Goal: Information Seeking & Learning: Compare options

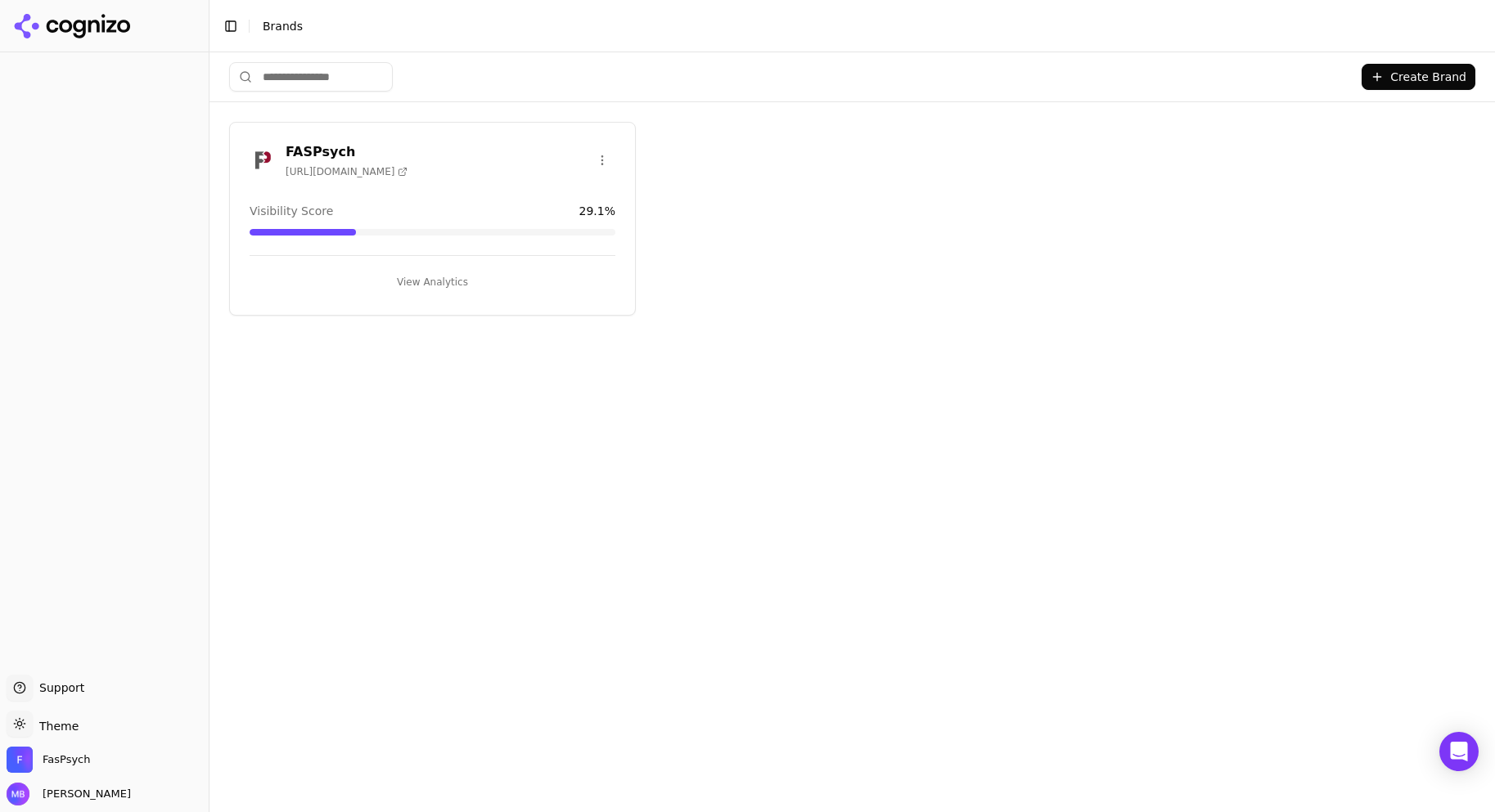
click at [441, 281] on button "View Analytics" at bounding box center [432, 281] width 366 height 26
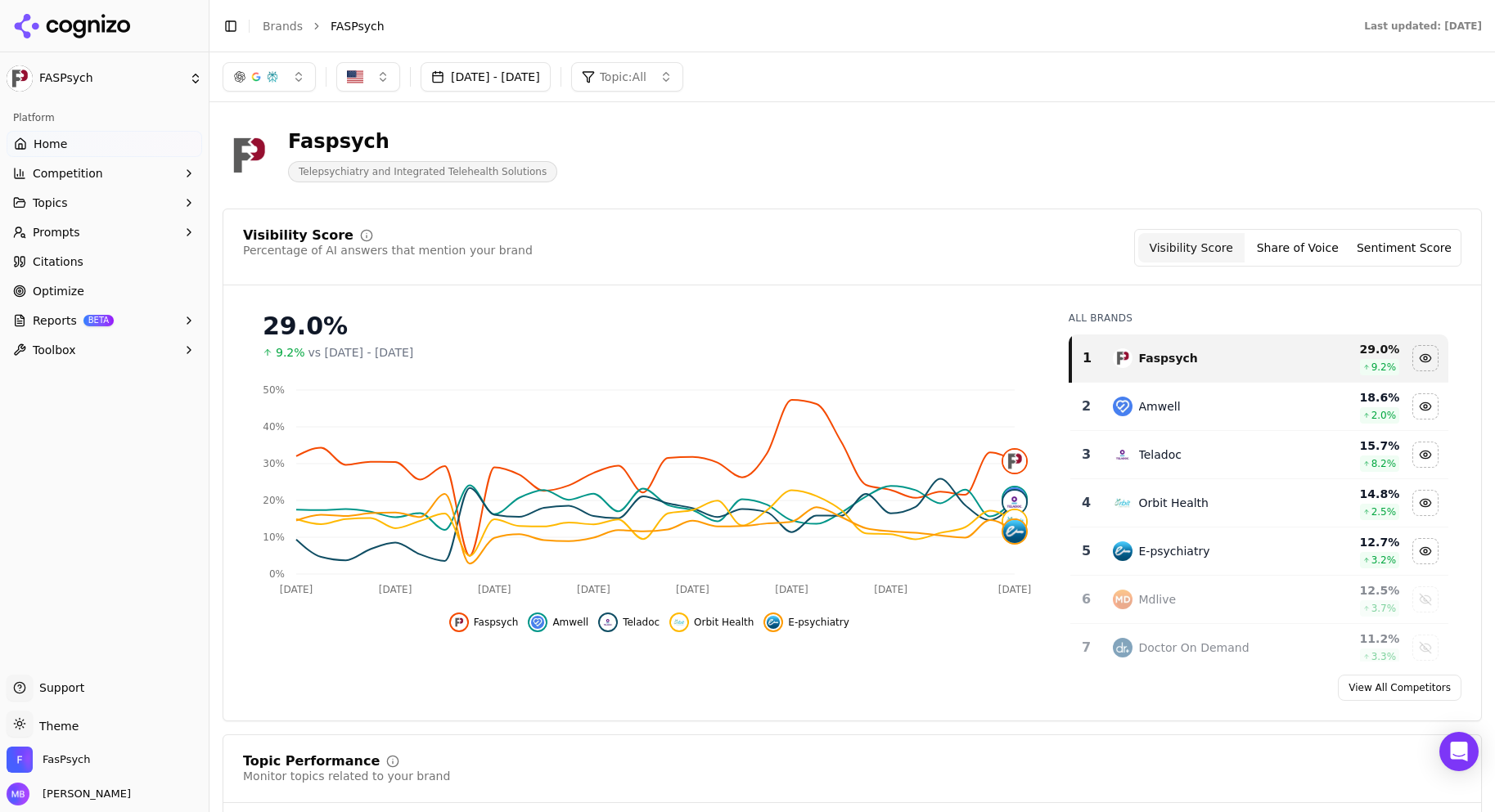
click at [101, 345] on button "Toolbox" at bounding box center [105, 350] width 196 height 26
click at [95, 378] on span "llms.txt Generator" at bounding box center [105, 377] width 142 height 17
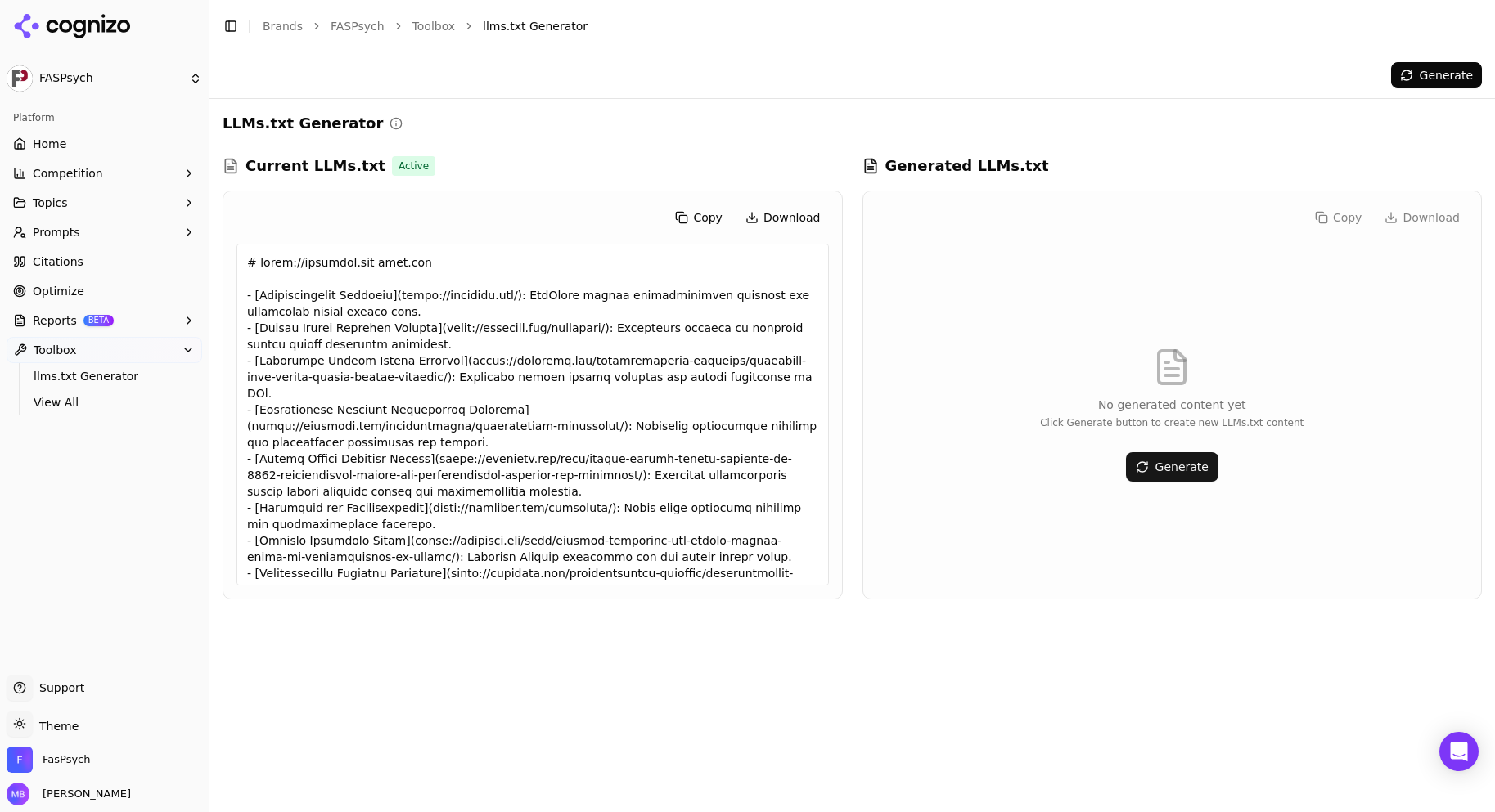
click at [274, 368] on div at bounding box center [532, 414] width 592 height 342
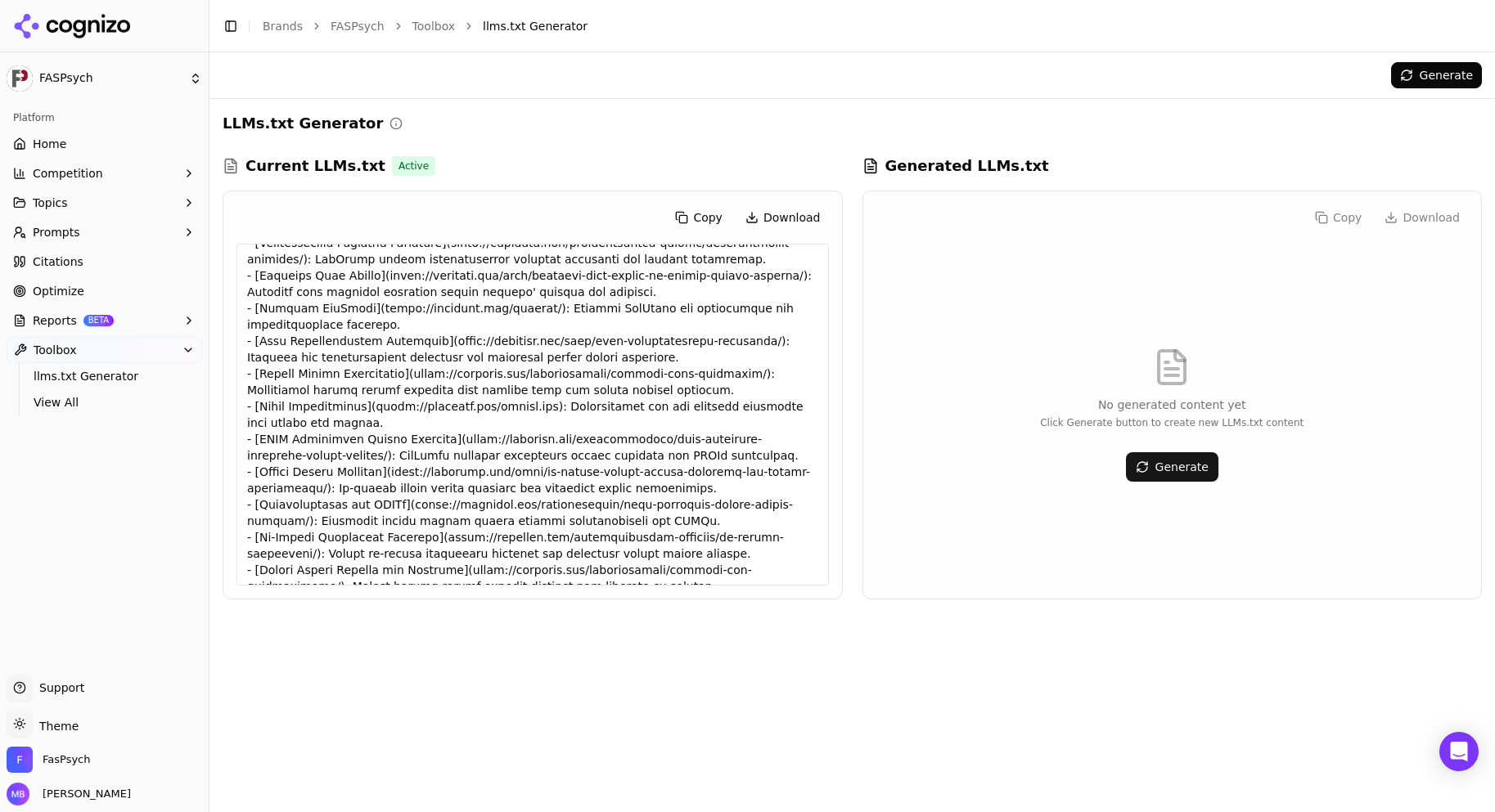
scroll to position [547, 0]
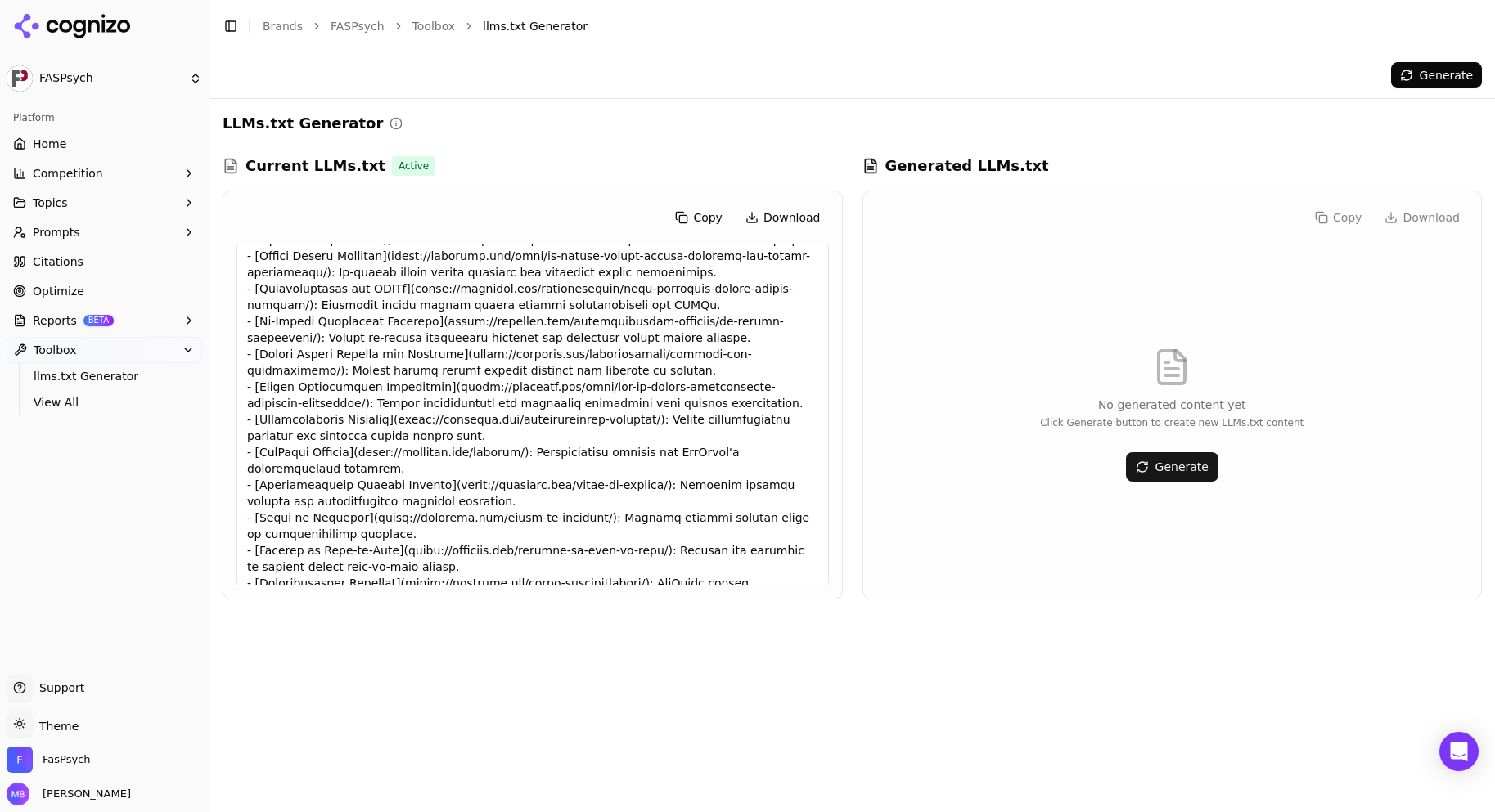
click at [1174, 463] on button "Generate" at bounding box center [1172, 466] width 92 height 29
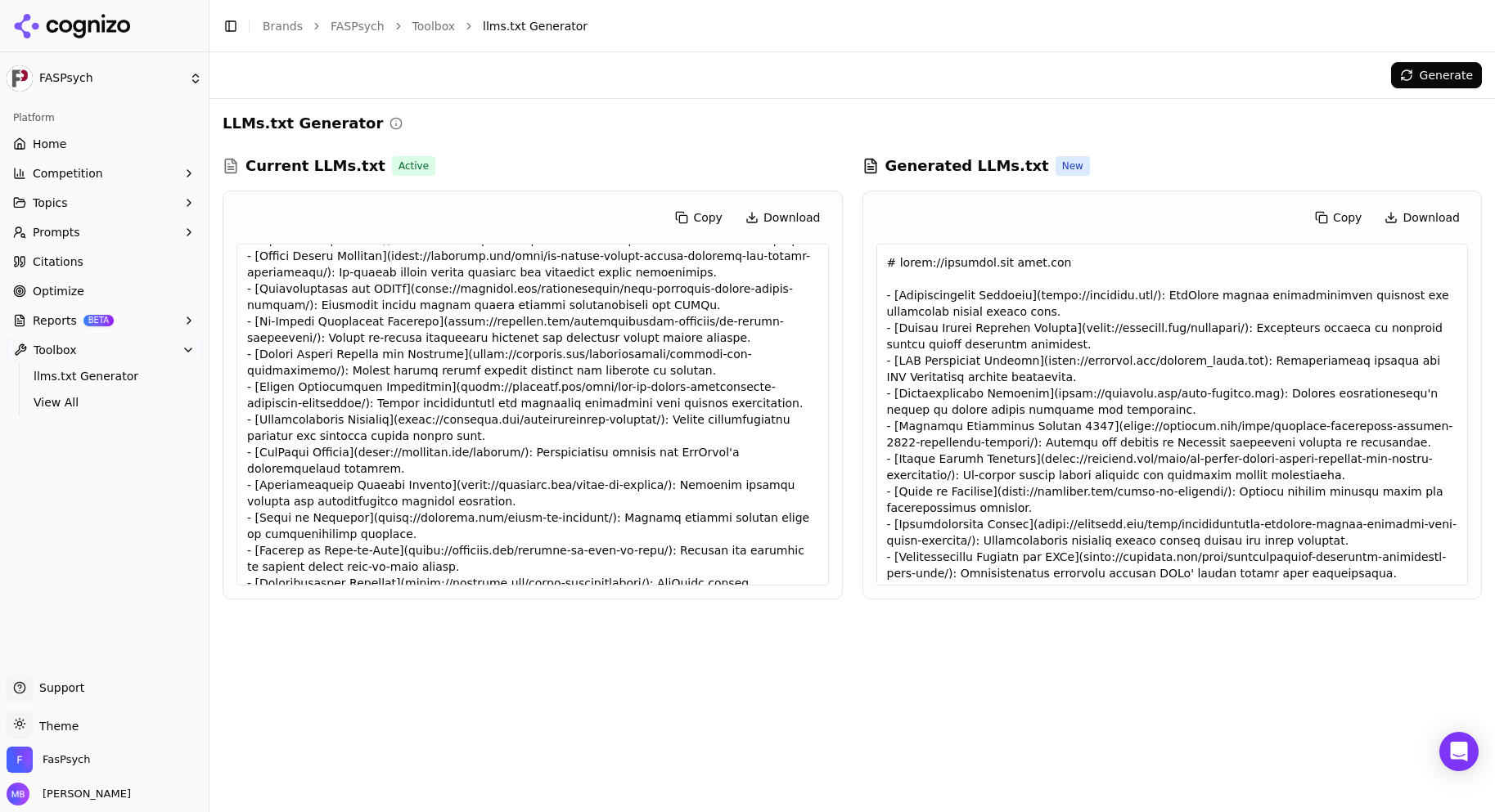
click at [1174, 463] on div at bounding box center [1172, 414] width 592 height 342
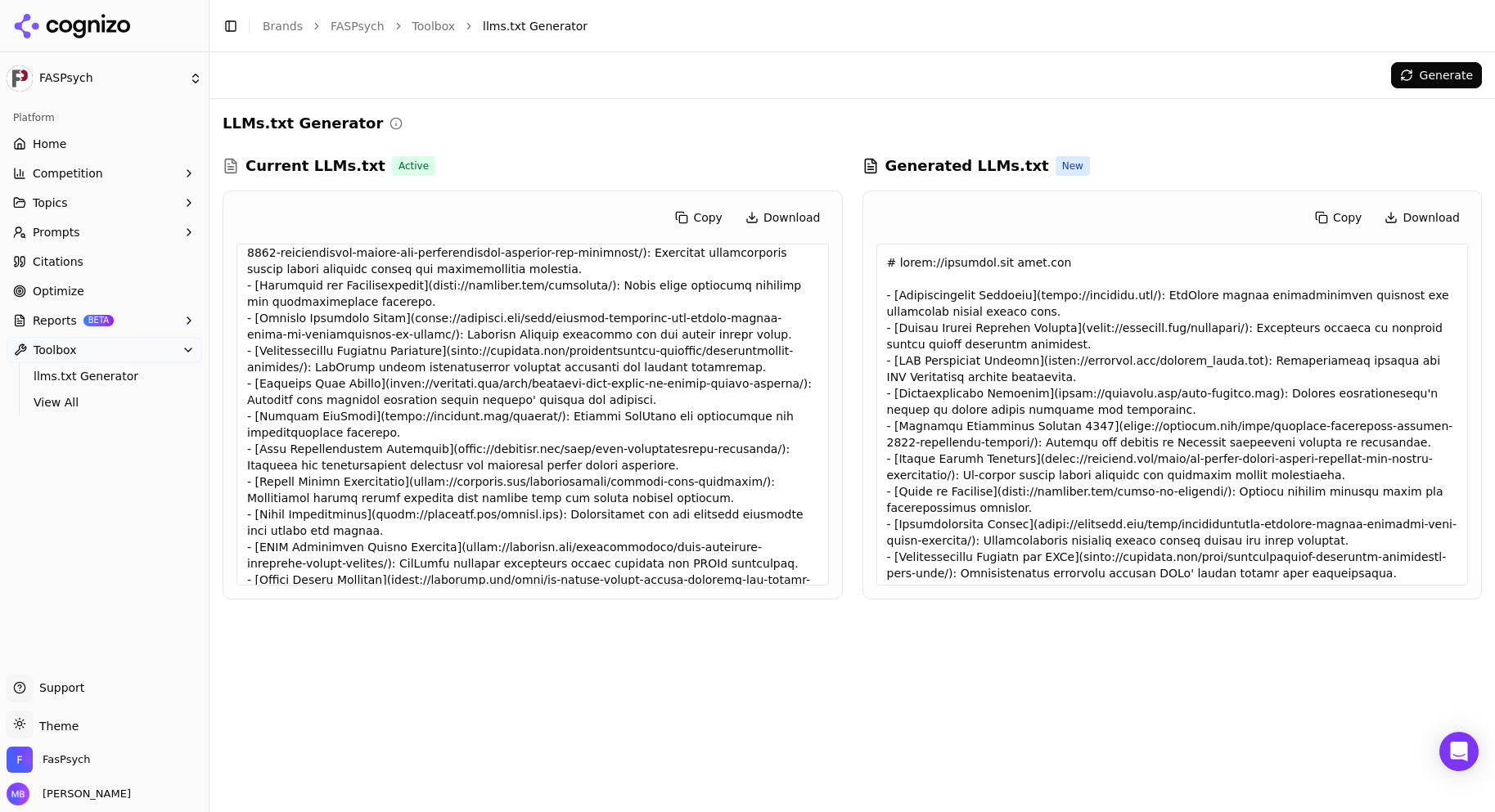
scroll to position [0, 0]
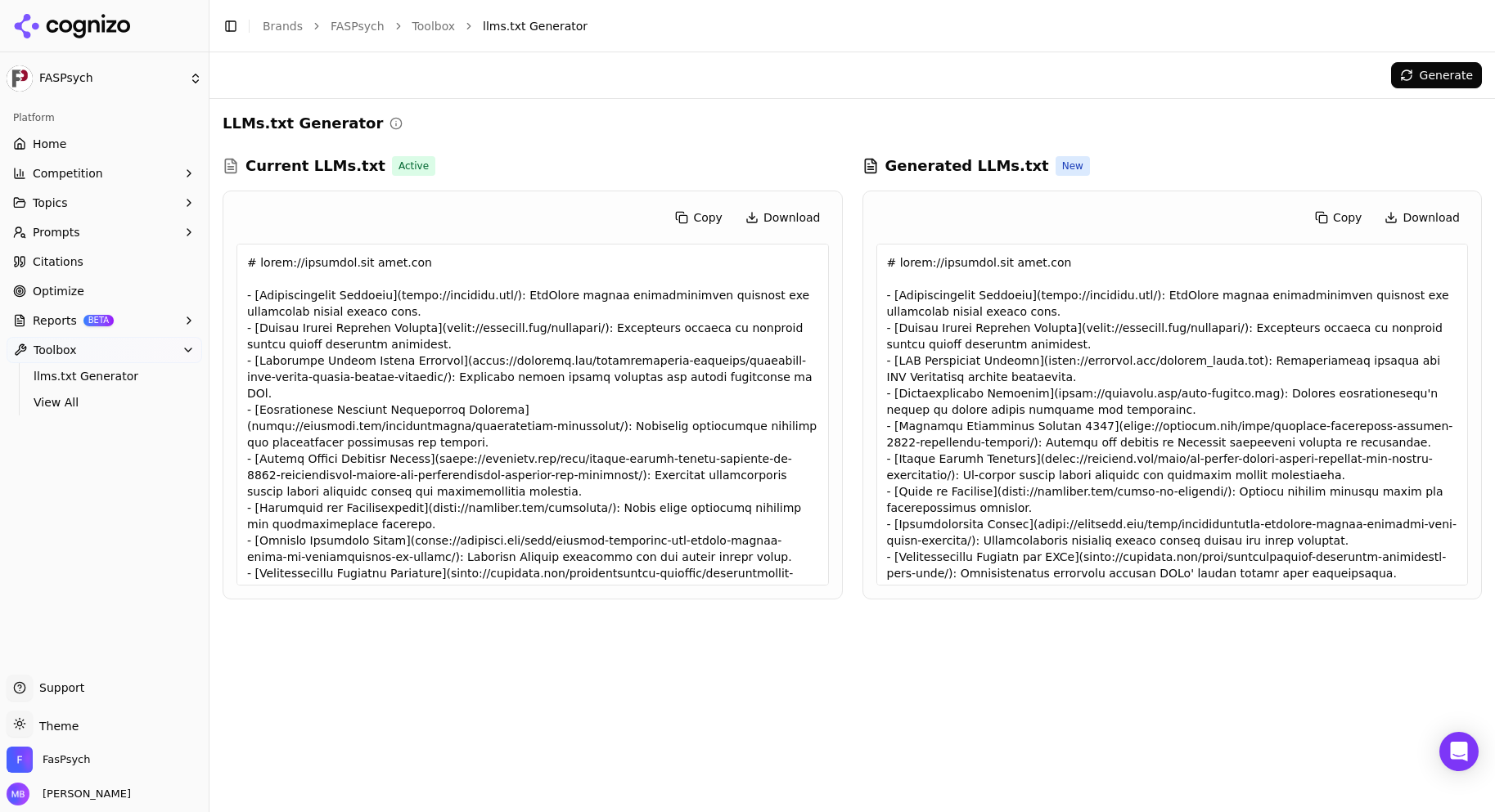
click at [981, 342] on div at bounding box center [1172, 414] width 592 height 342
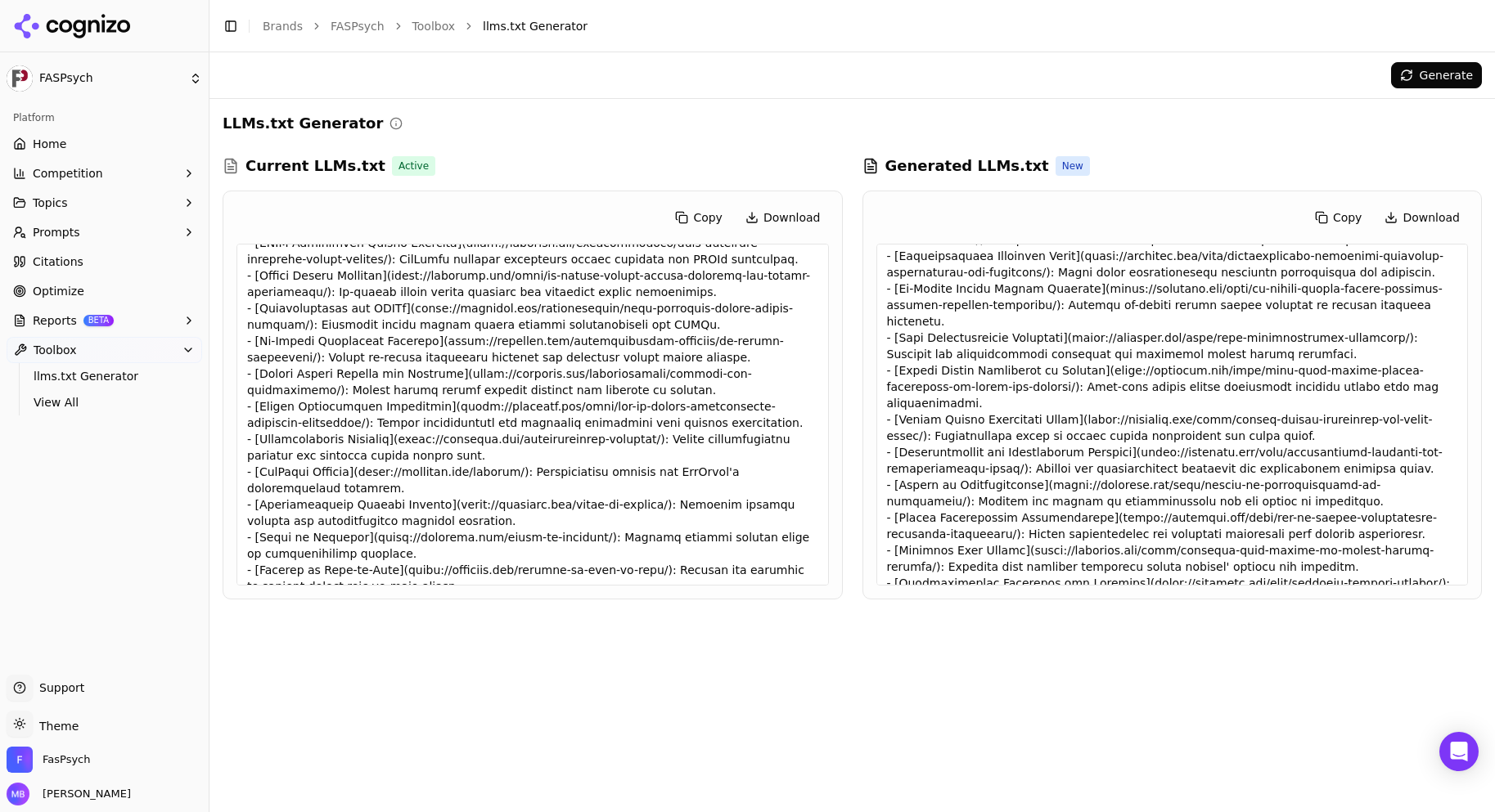
scroll to position [547, 0]
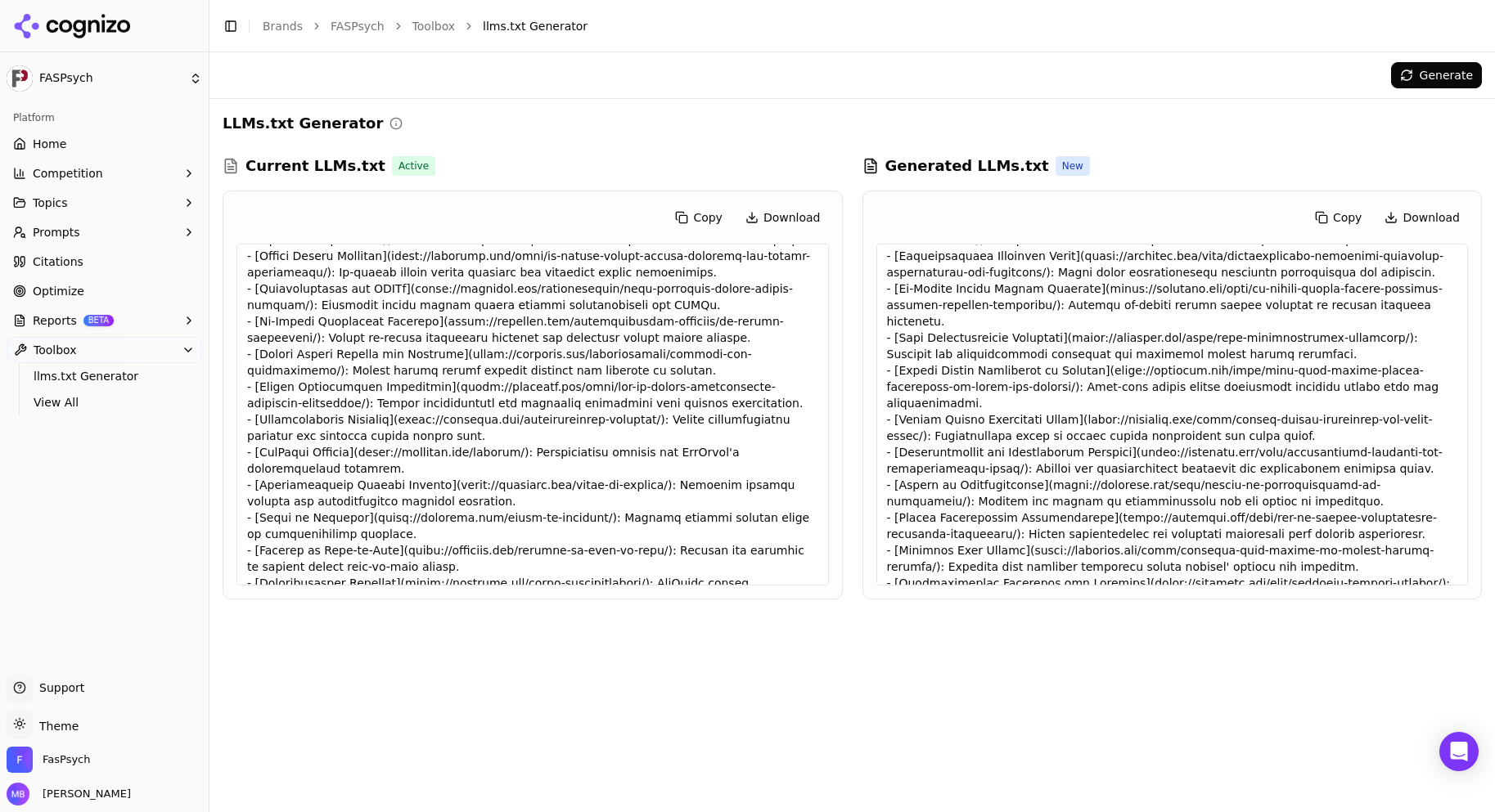
click at [665, 375] on div at bounding box center [532, 414] width 592 height 342
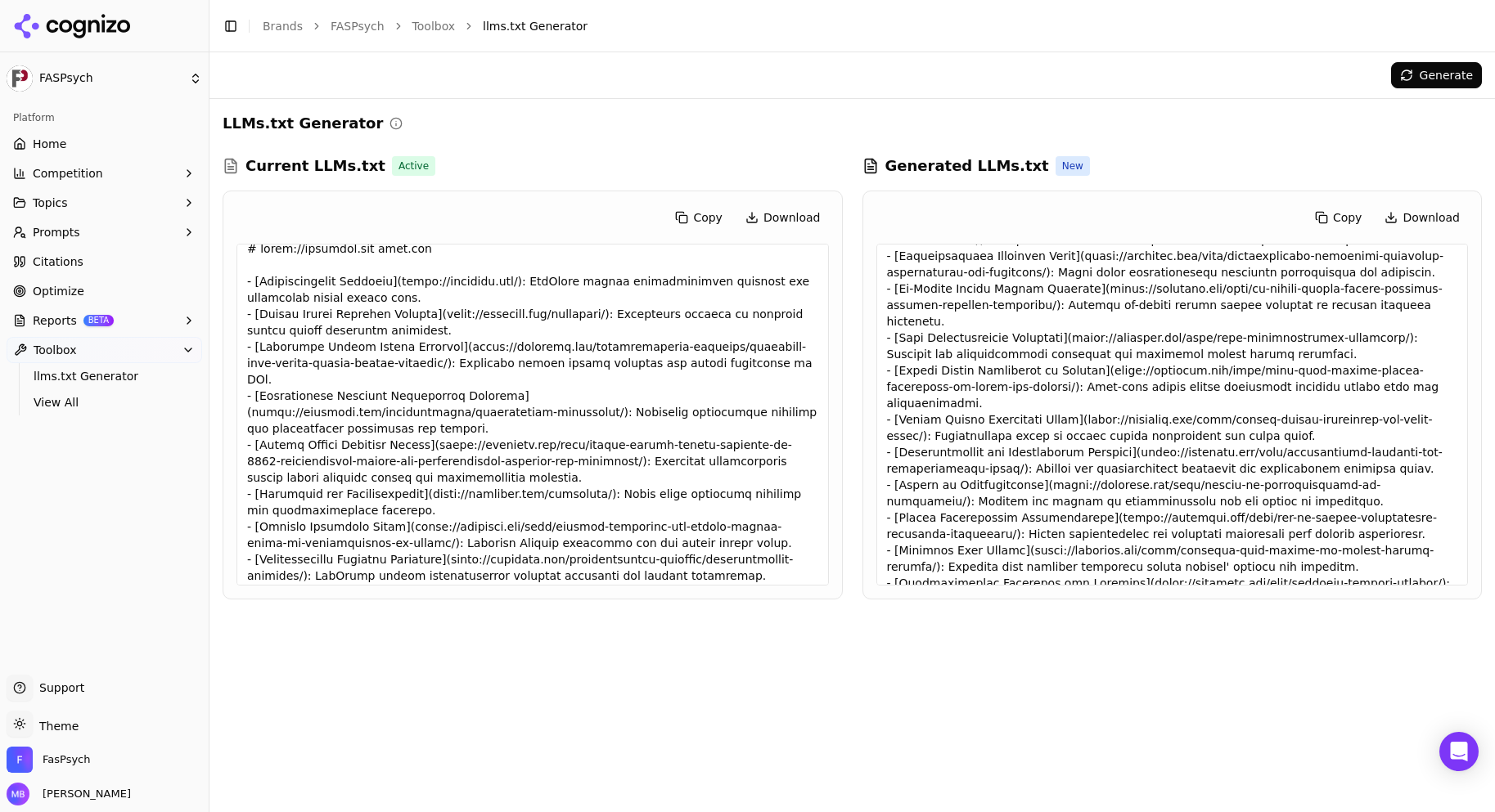
scroll to position [0, 0]
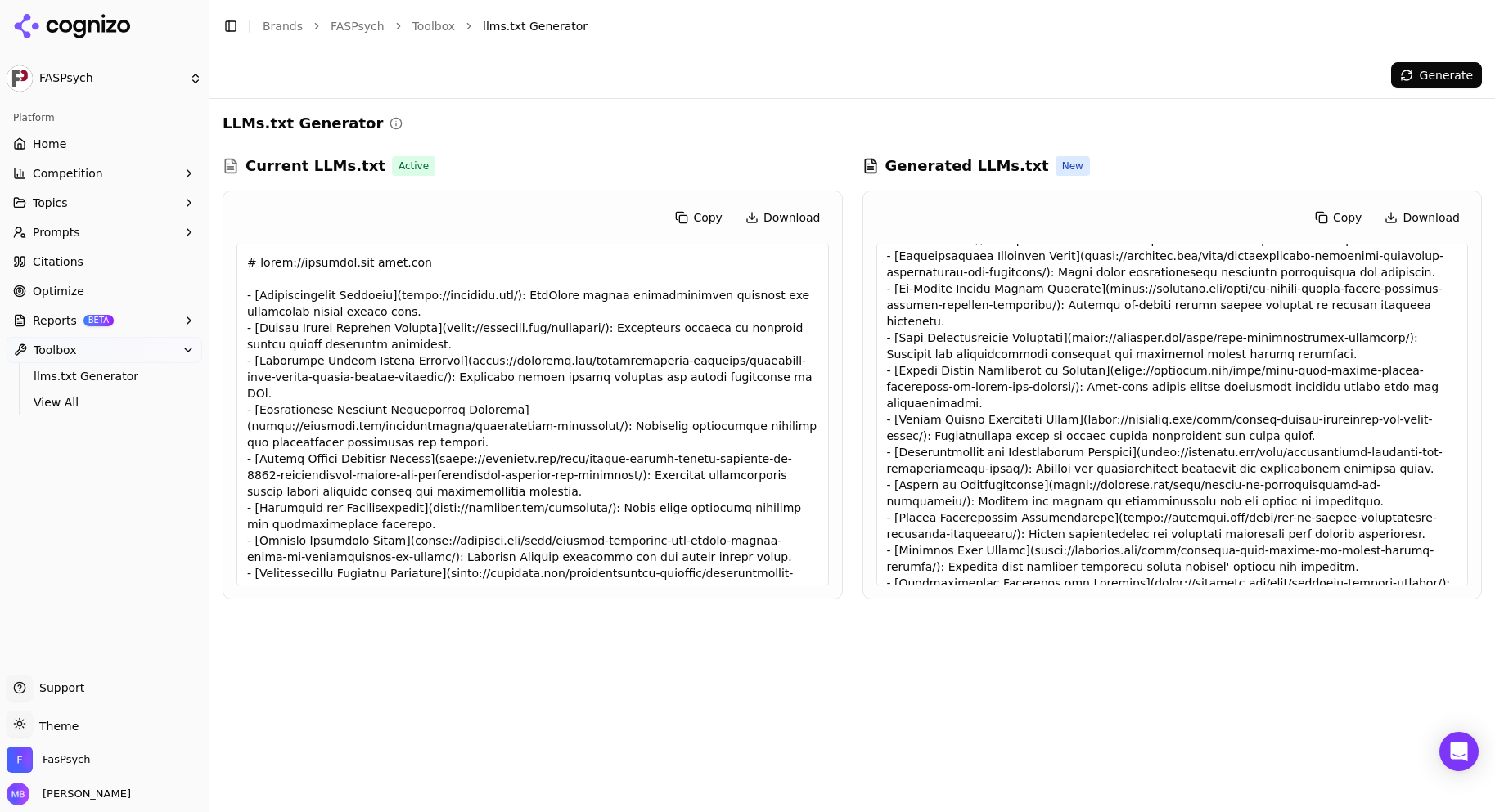
click at [1431, 215] on button "Download" at bounding box center [1421, 217] width 91 height 26
click at [1201, 58] on div "Generate" at bounding box center [852, 75] width 1286 height 46
click at [65, 404] on span "View All" at bounding box center [105, 403] width 142 height 17
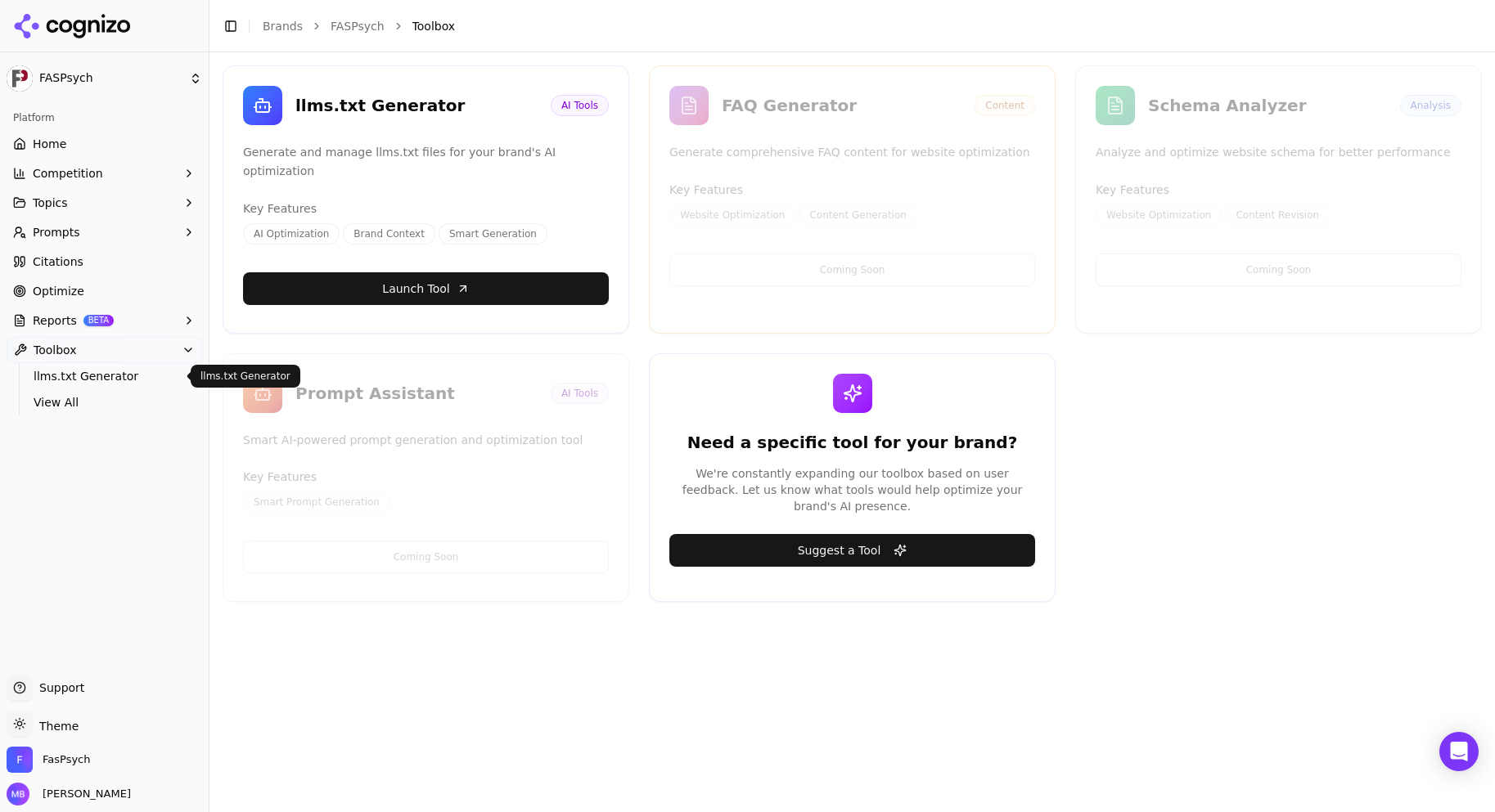
click at [84, 383] on span "llms.txt Generator" at bounding box center [105, 377] width 142 height 17
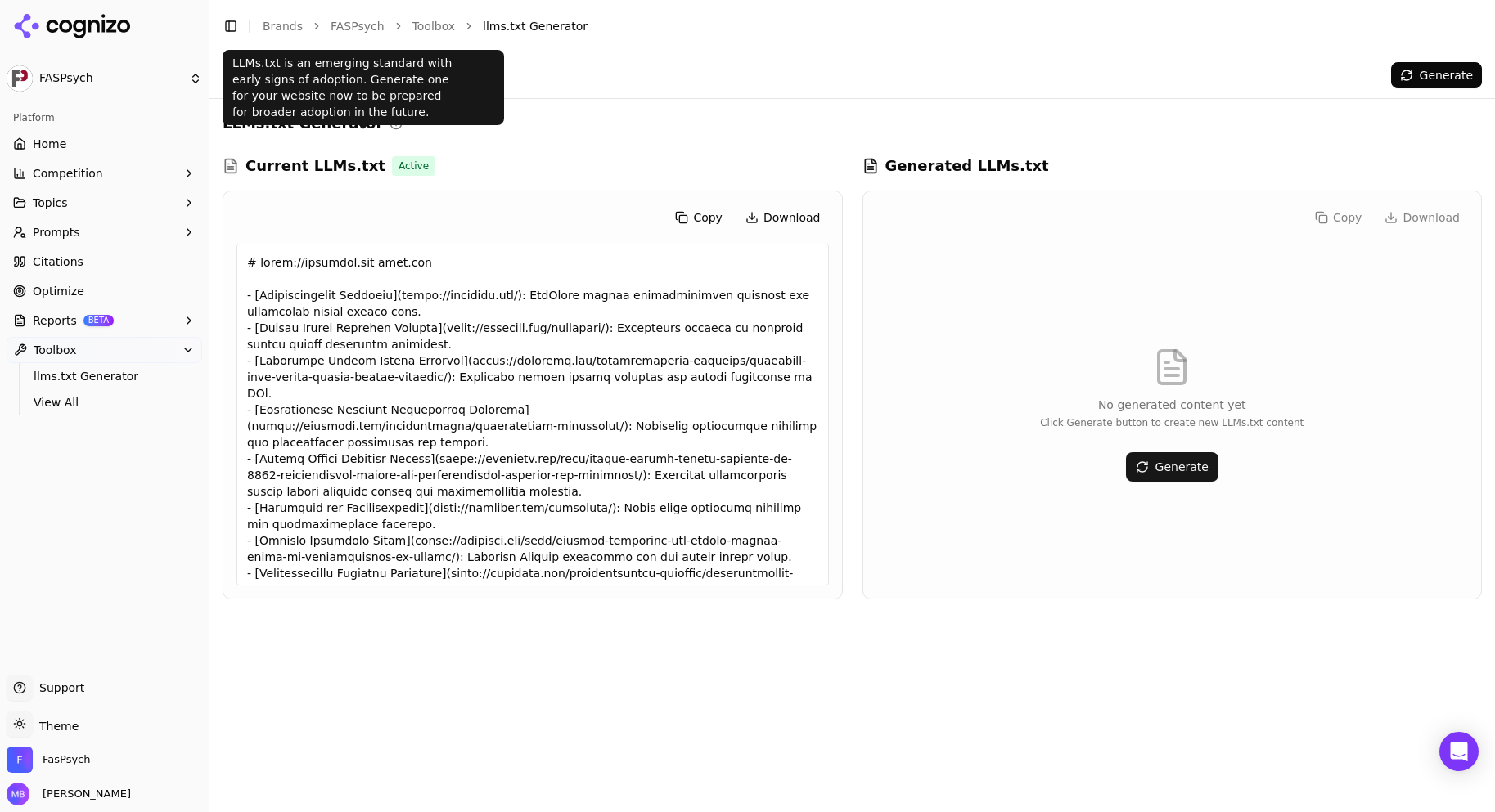
click at [389, 119] on icon at bounding box center [396, 124] width 13 height 13
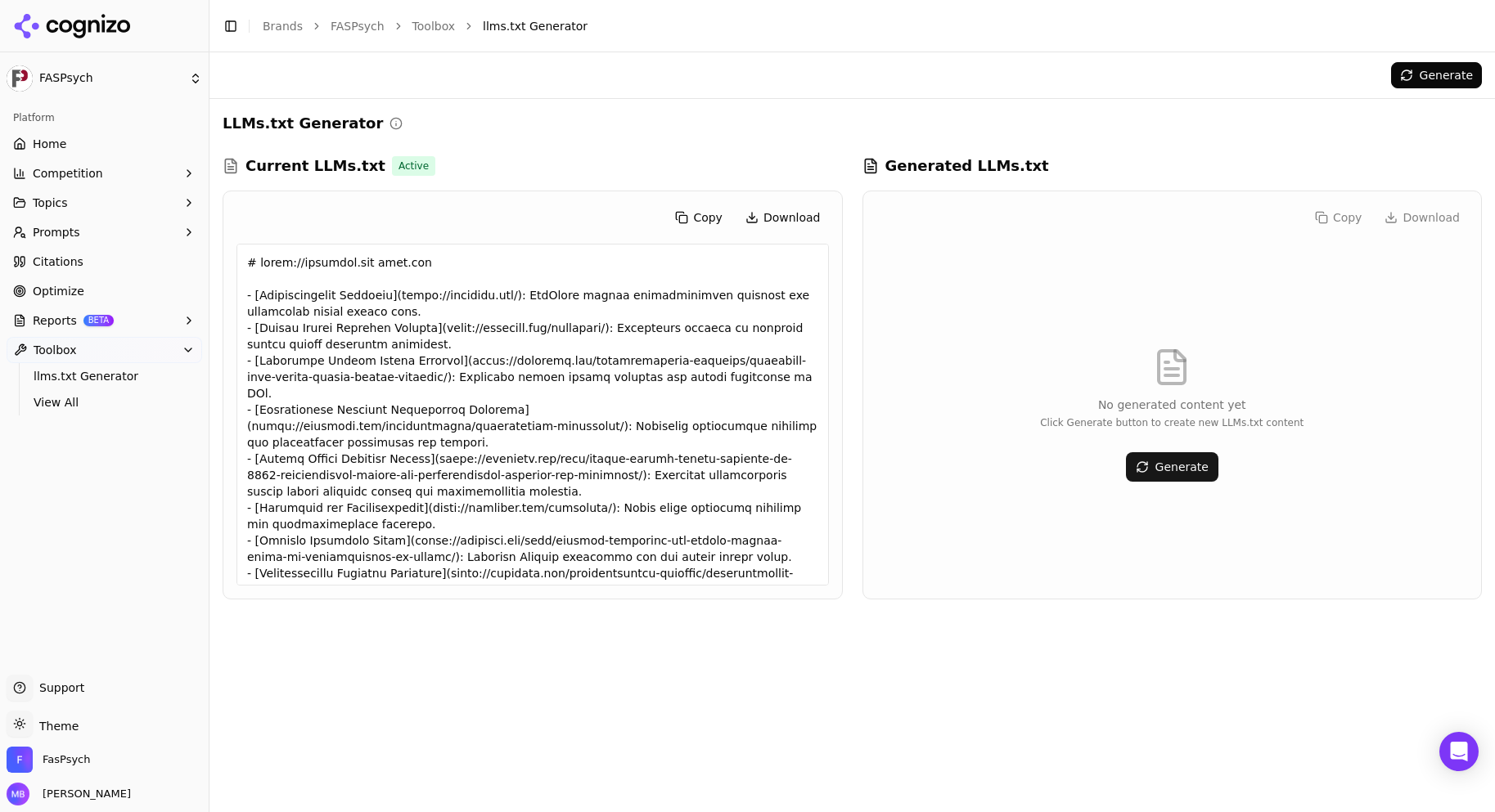
click at [114, 140] on link "Home" at bounding box center [105, 143] width 196 height 26
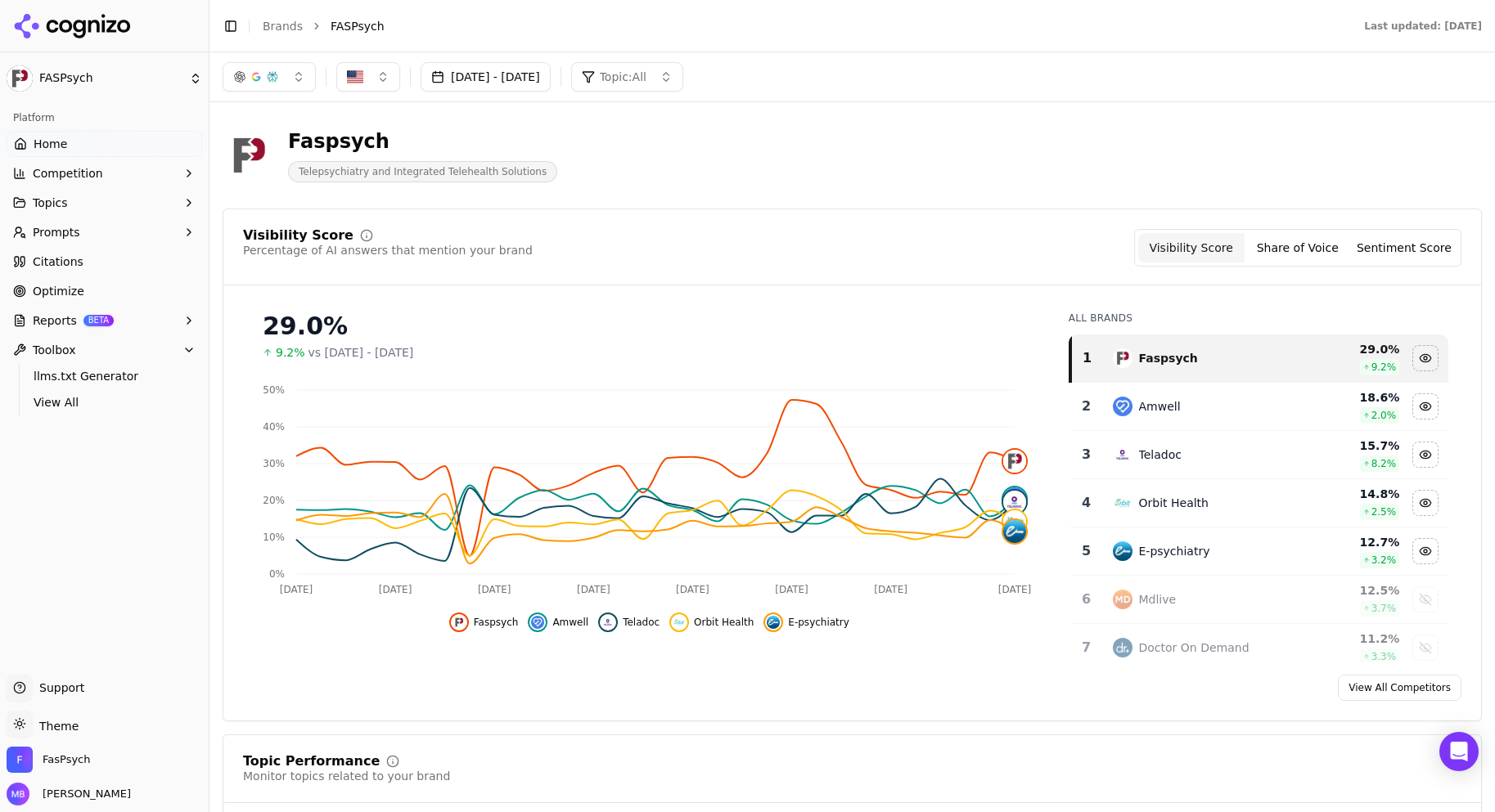
click at [122, 318] on button "Reports BETA" at bounding box center [105, 320] width 196 height 26
click at [118, 285] on link "Optimize" at bounding box center [105, 290] width 196 height 26
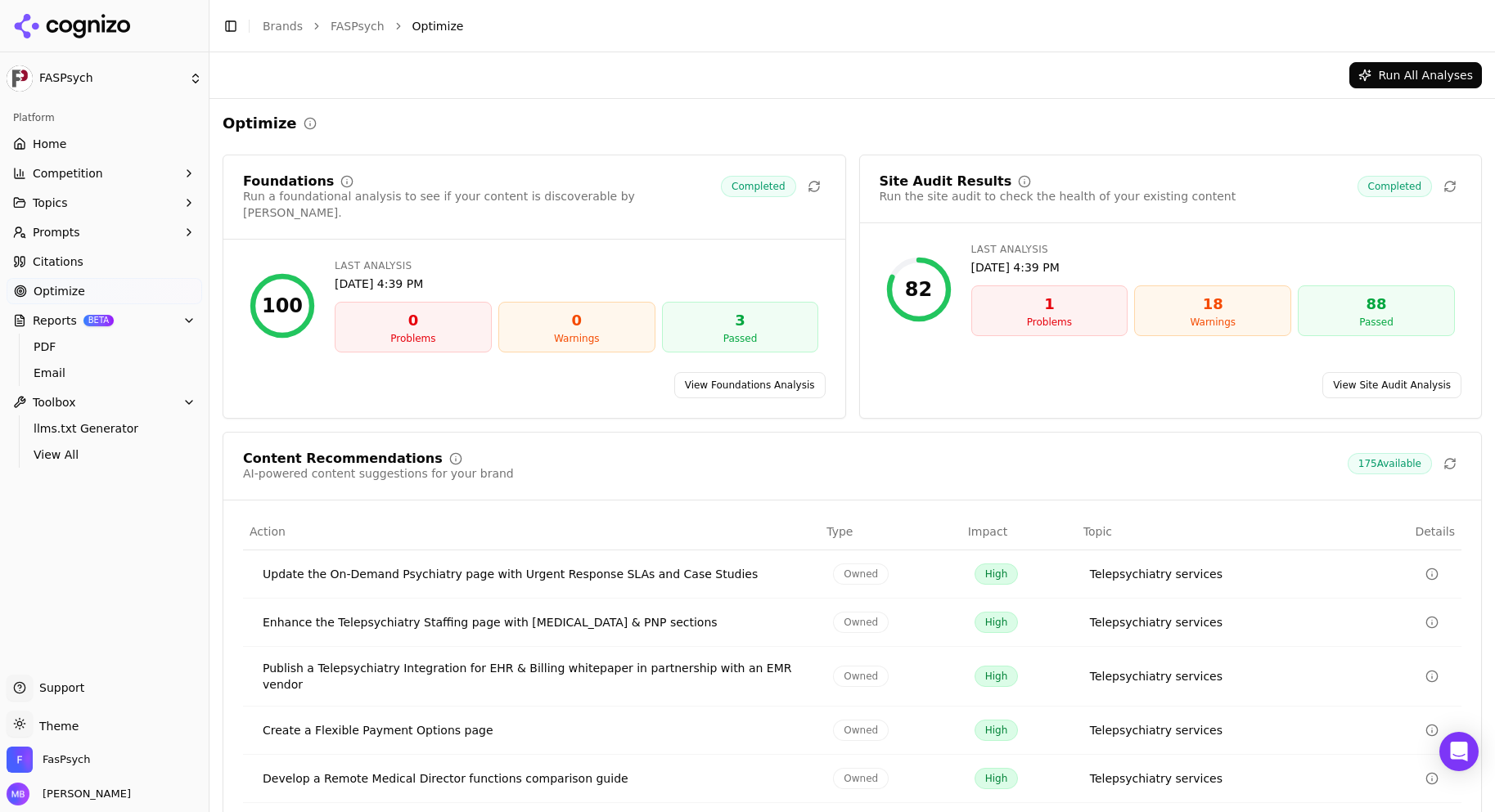
click at [1350, 373] on link "View Site Audit Analysis" at bounding box center [1392, 385] width 139 height 26
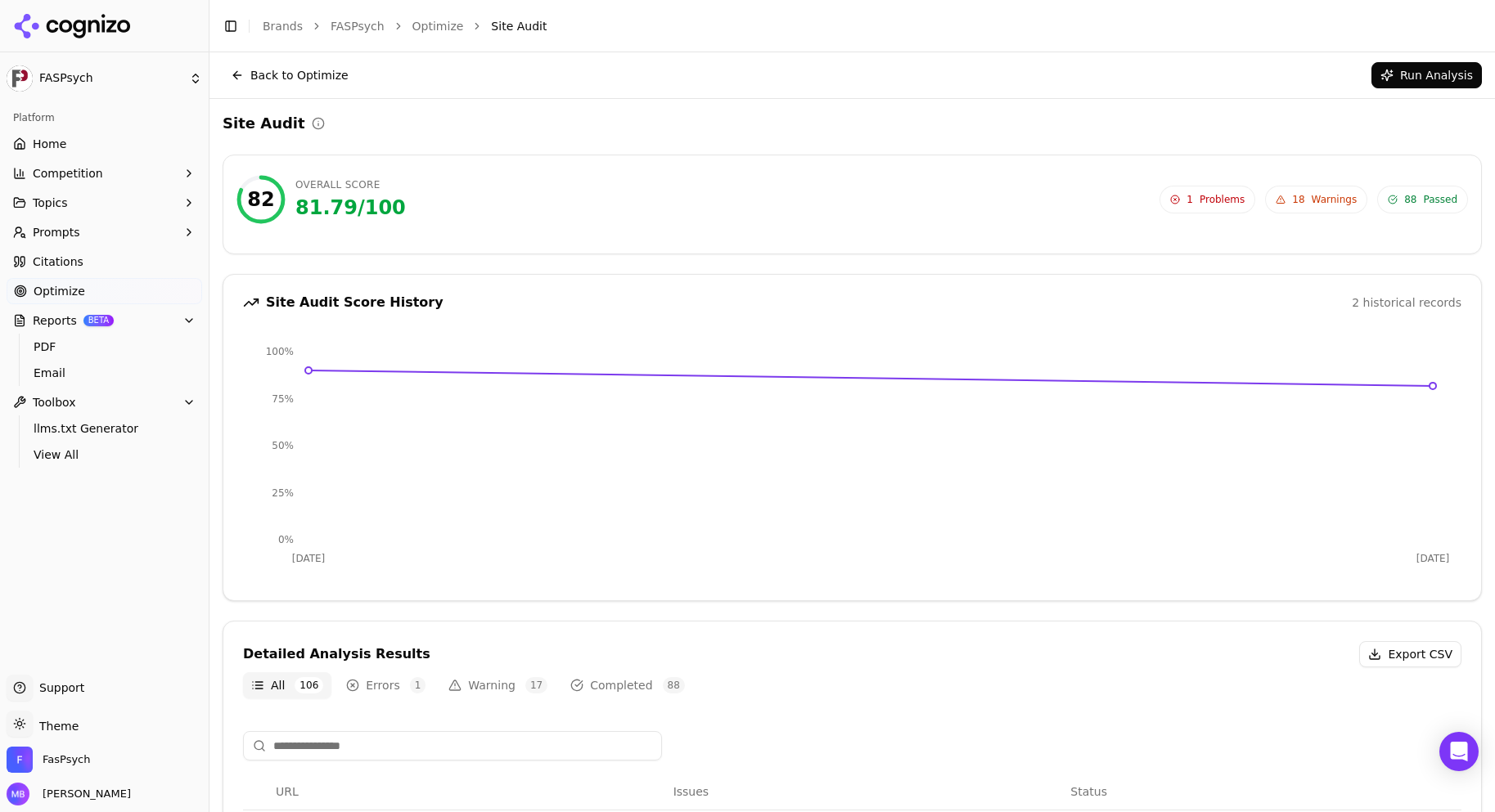
click at [1420, 79] on button "Run Analysis" at bounding box center [1427, 75] width 111 height 26
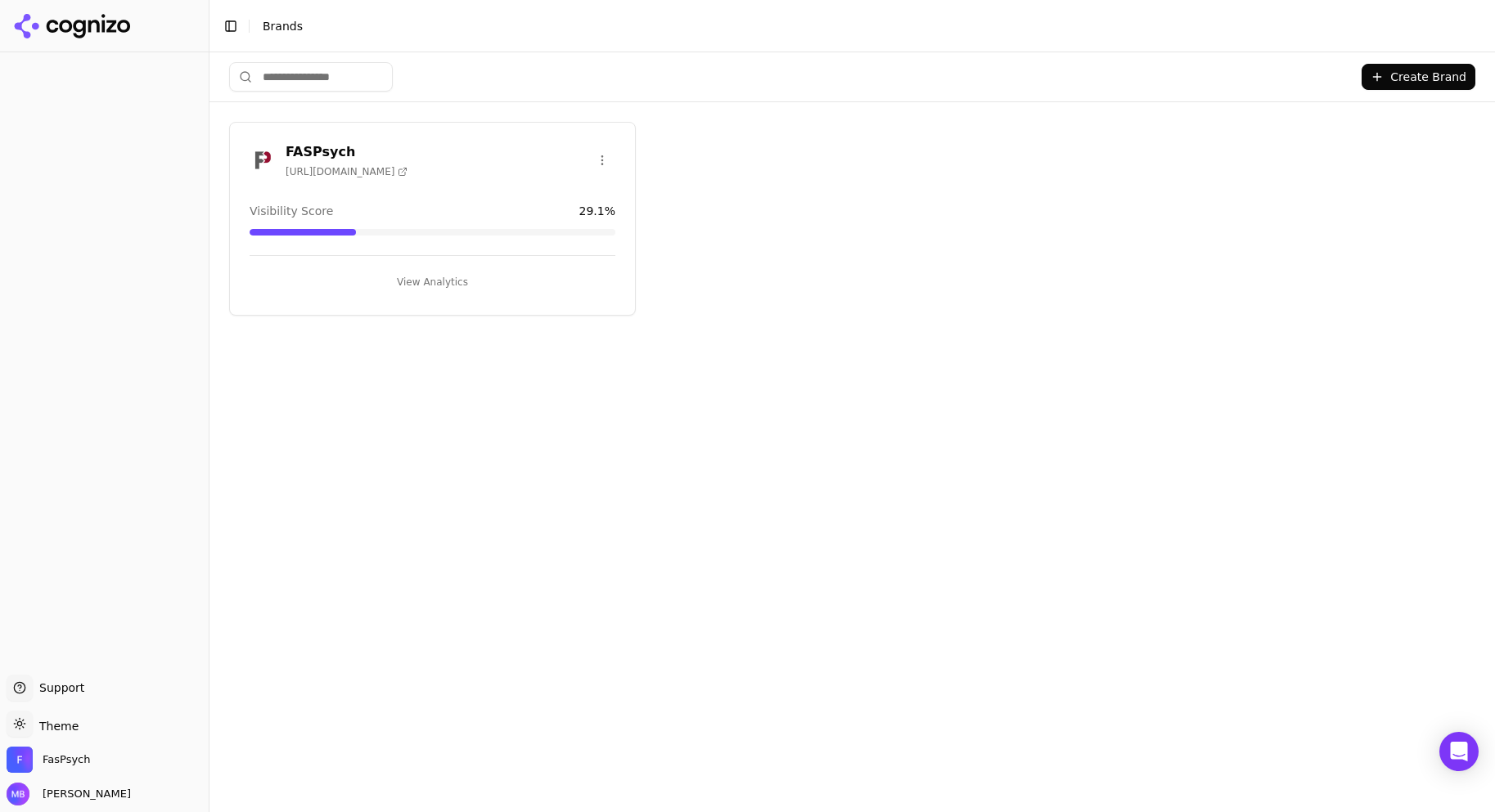
click at [457, 277] on button "View Analytics" at bounding box center [432, 281] width 366 height 26
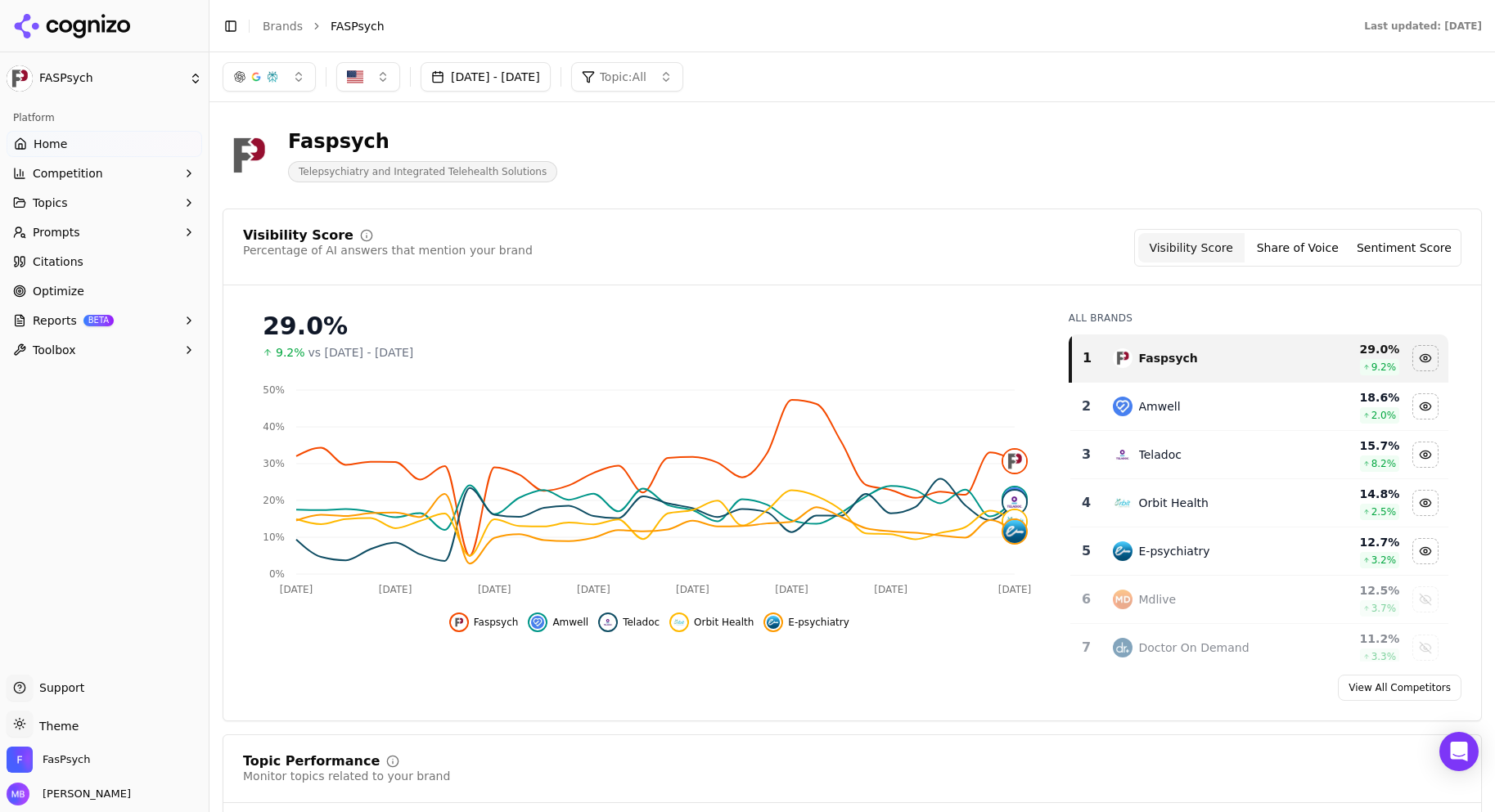
click at [125, 338] on button "Toolbox" at bounding box center [105, 350] width 196 height 26
click at [115, 372] on span "llms.txt Generator" at bounding box center [105, 377] width 142 height 17
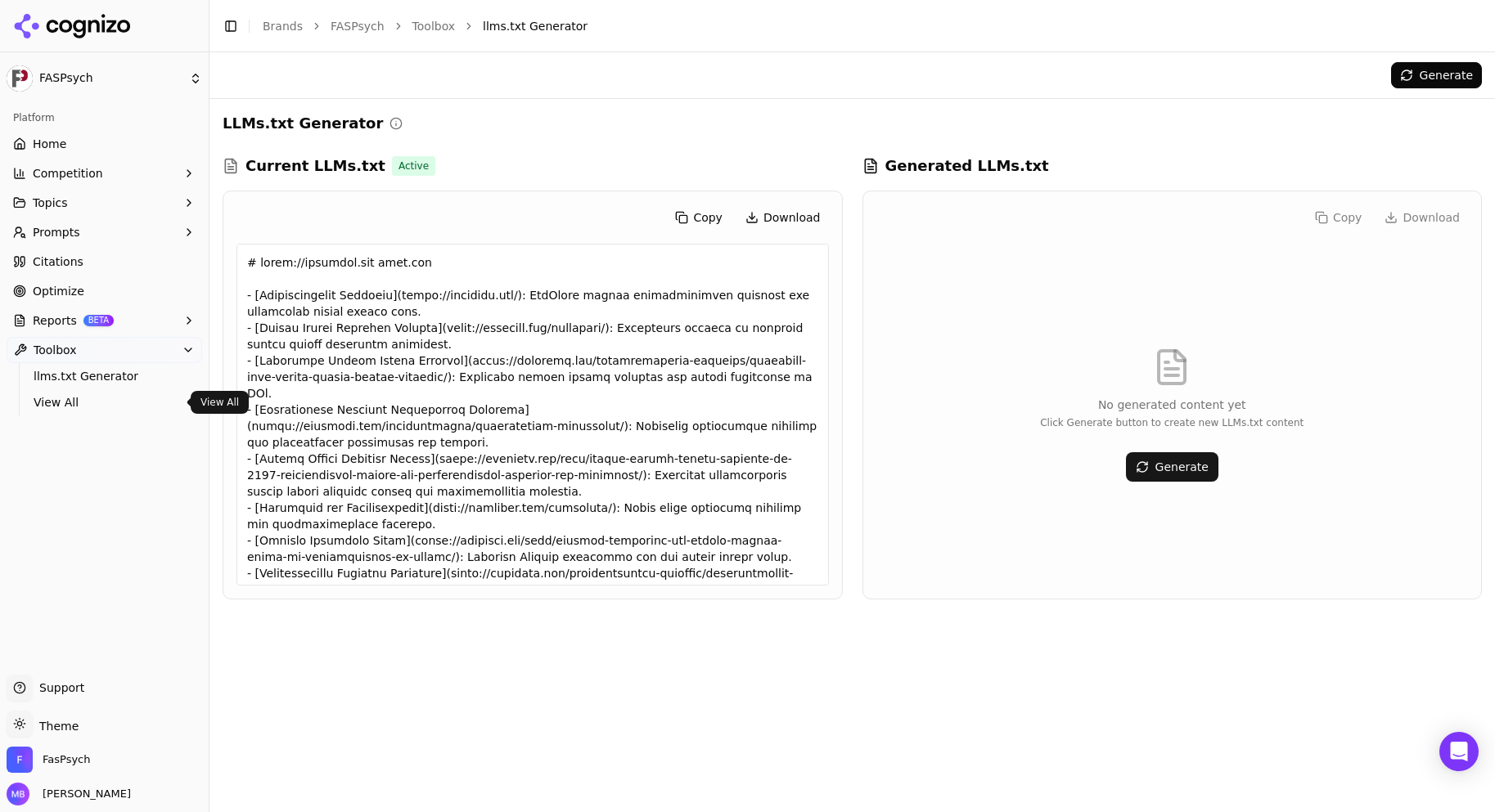
click at [140, 402] on span "View All" at bounding box center [105, 403] width 142 height 17
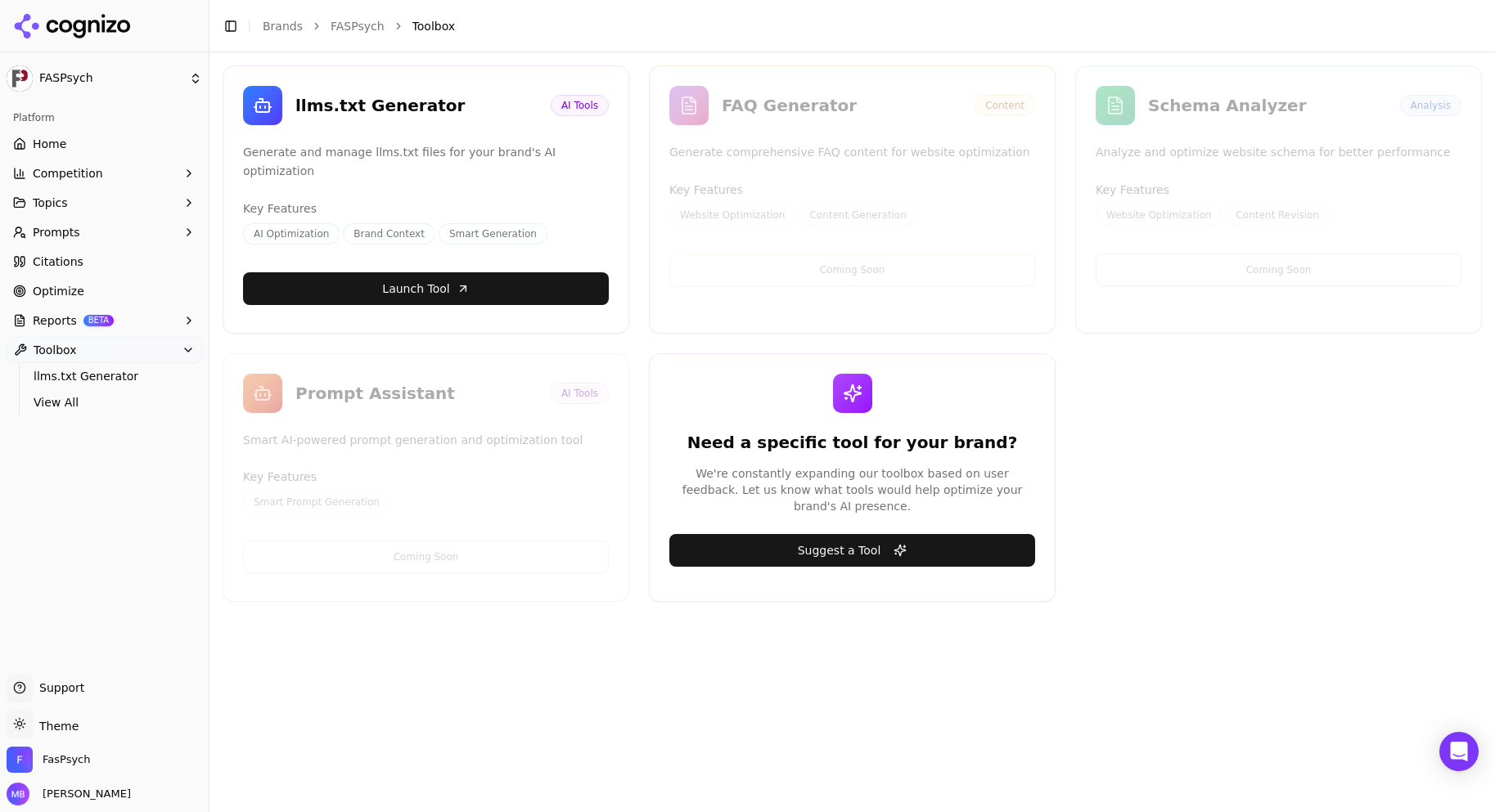
click at [142, 280] on link "Optimize" at bounding box center [105, 290] width 196 height 26
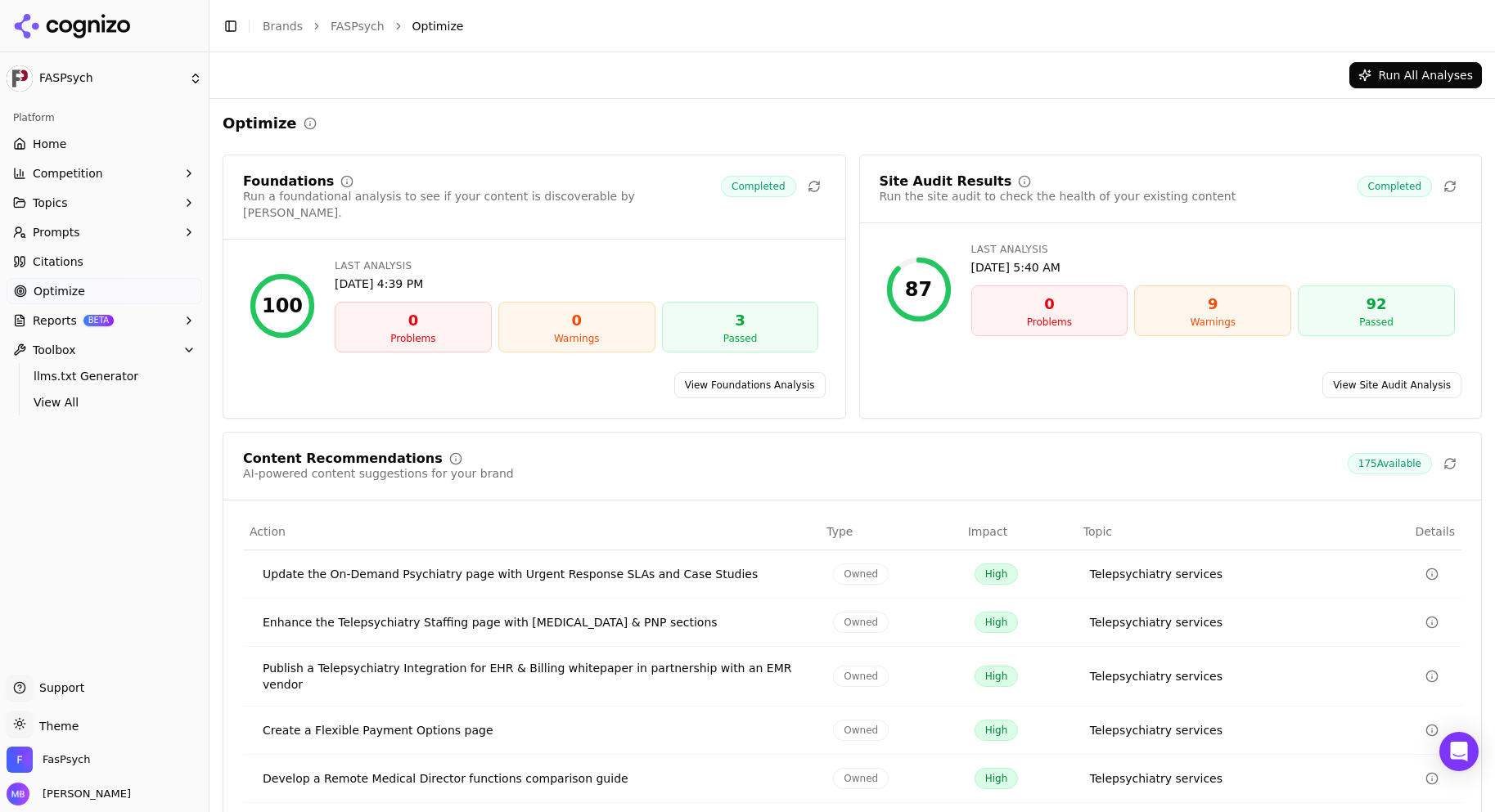
click at [294, 213] on div "Foundations Run a foundational analysis to see if your content is discoverable …" at bounding box center [534, 207] width 622 height 64
click at [706, 373] on link "View Foundations Analysis" at bounding box center [750, 385] width 152 height 26
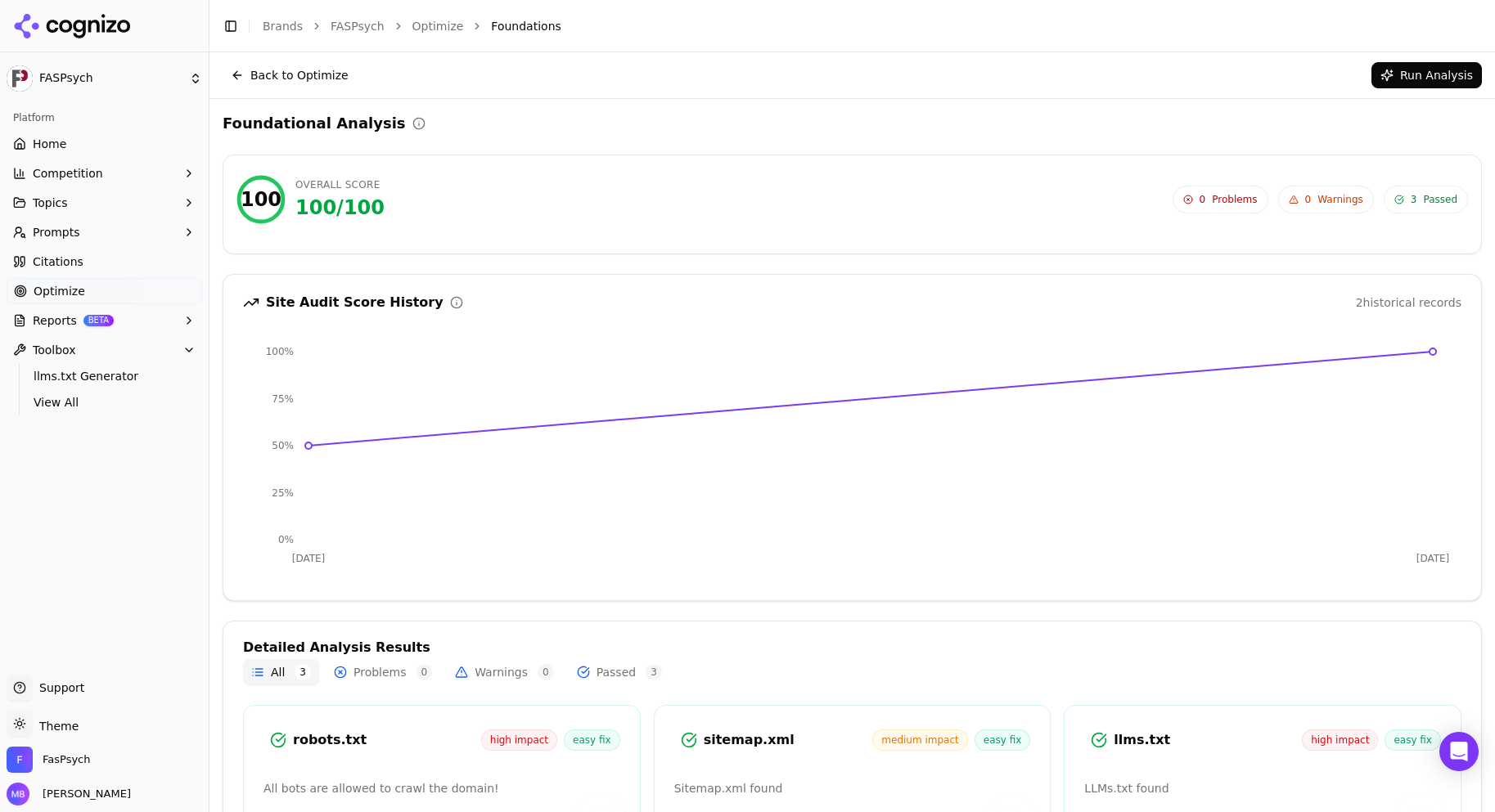
click at [1408, 77] on button "Run Analysis" at bounding box center [1427, 75] width 111 height 26
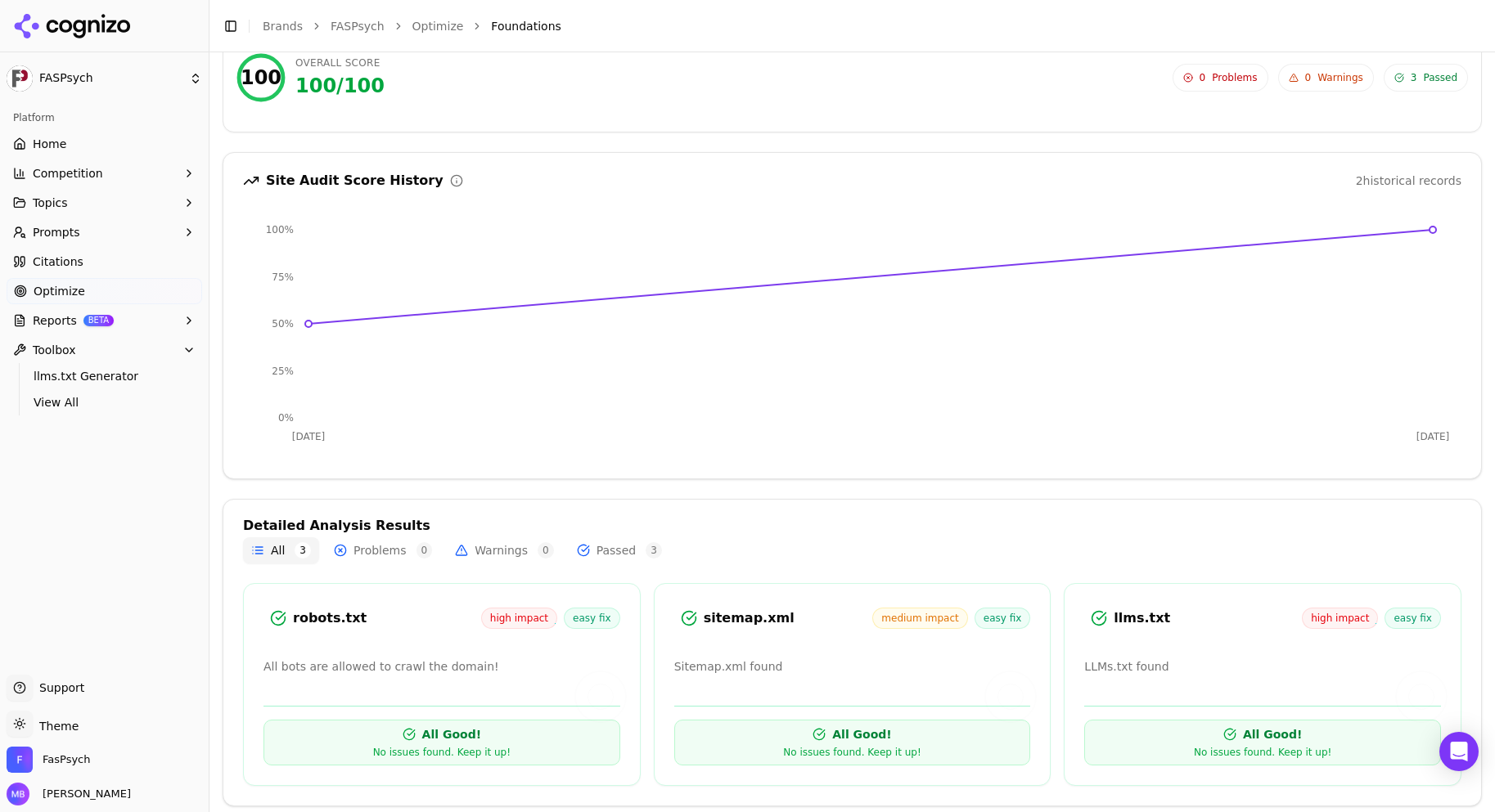
scroll to position [129, 0]
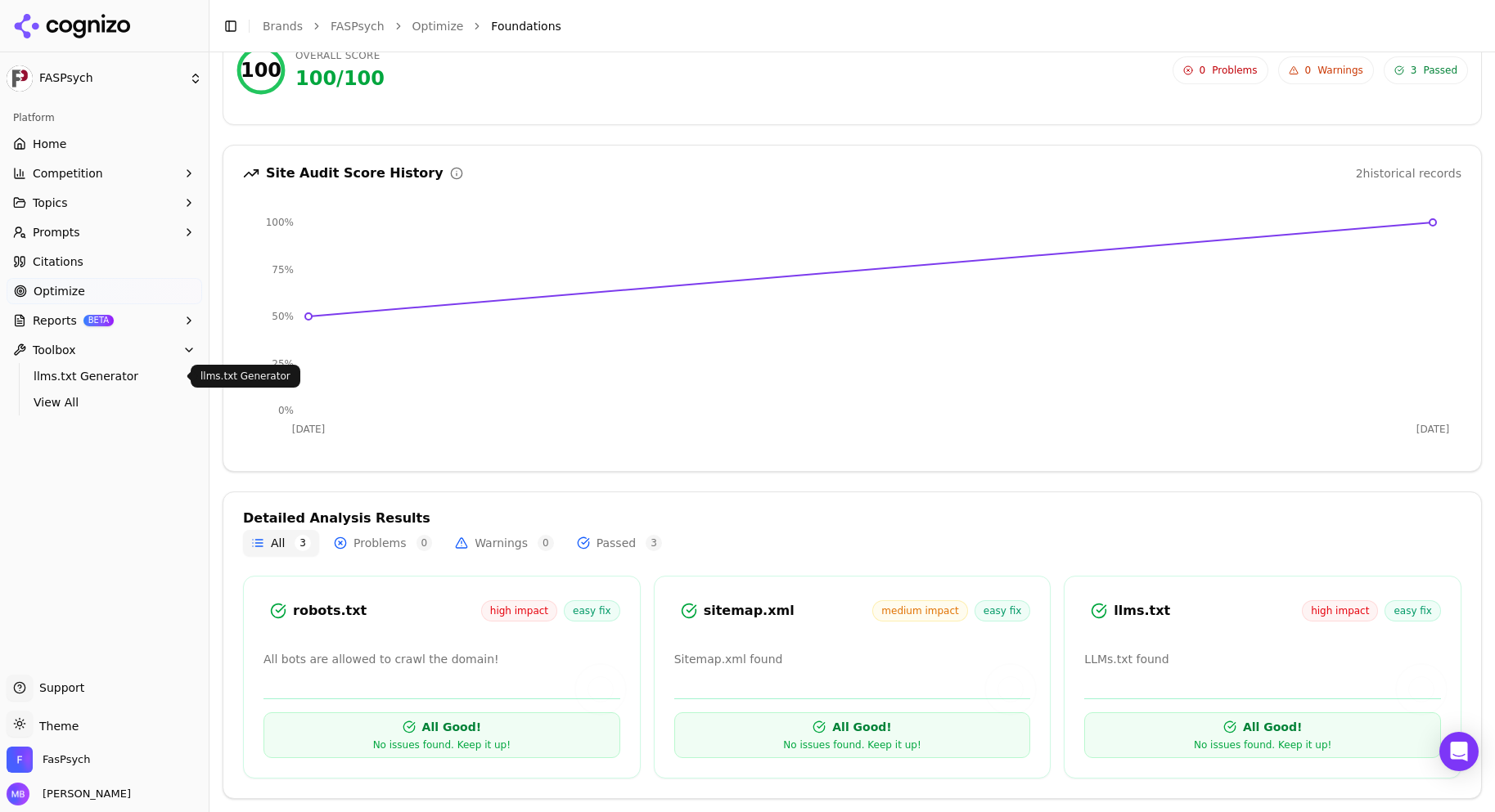
click at [154, 373] on span "llms.txt Generator" at bounding box center [105, 377] width 142 height 17
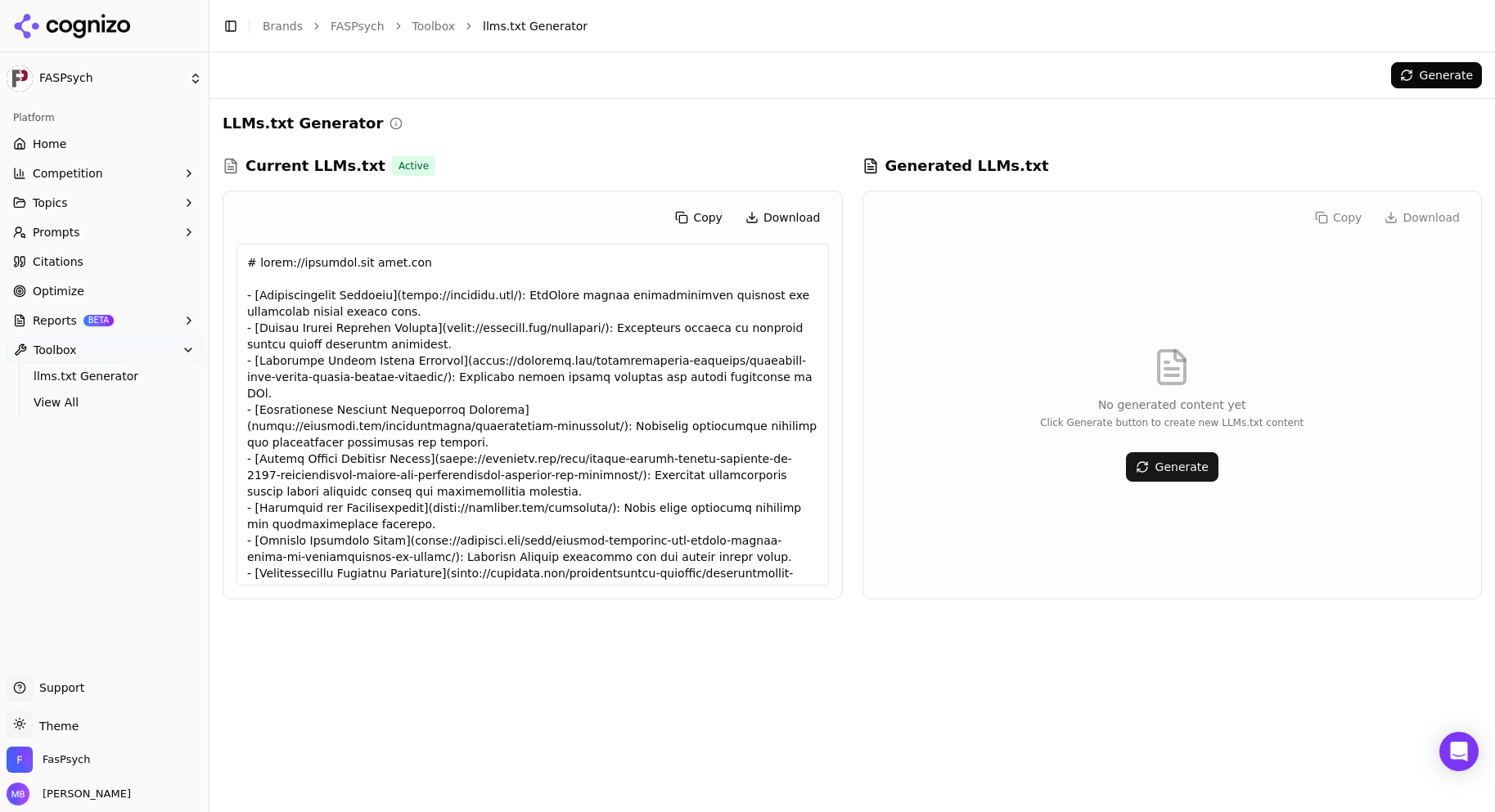
click at [302, 383] on div at bounding box center [532, 414] width 592 height 342
click at [102, 406] on span "View All" at bounding box center [105, 403] width 142 height 17
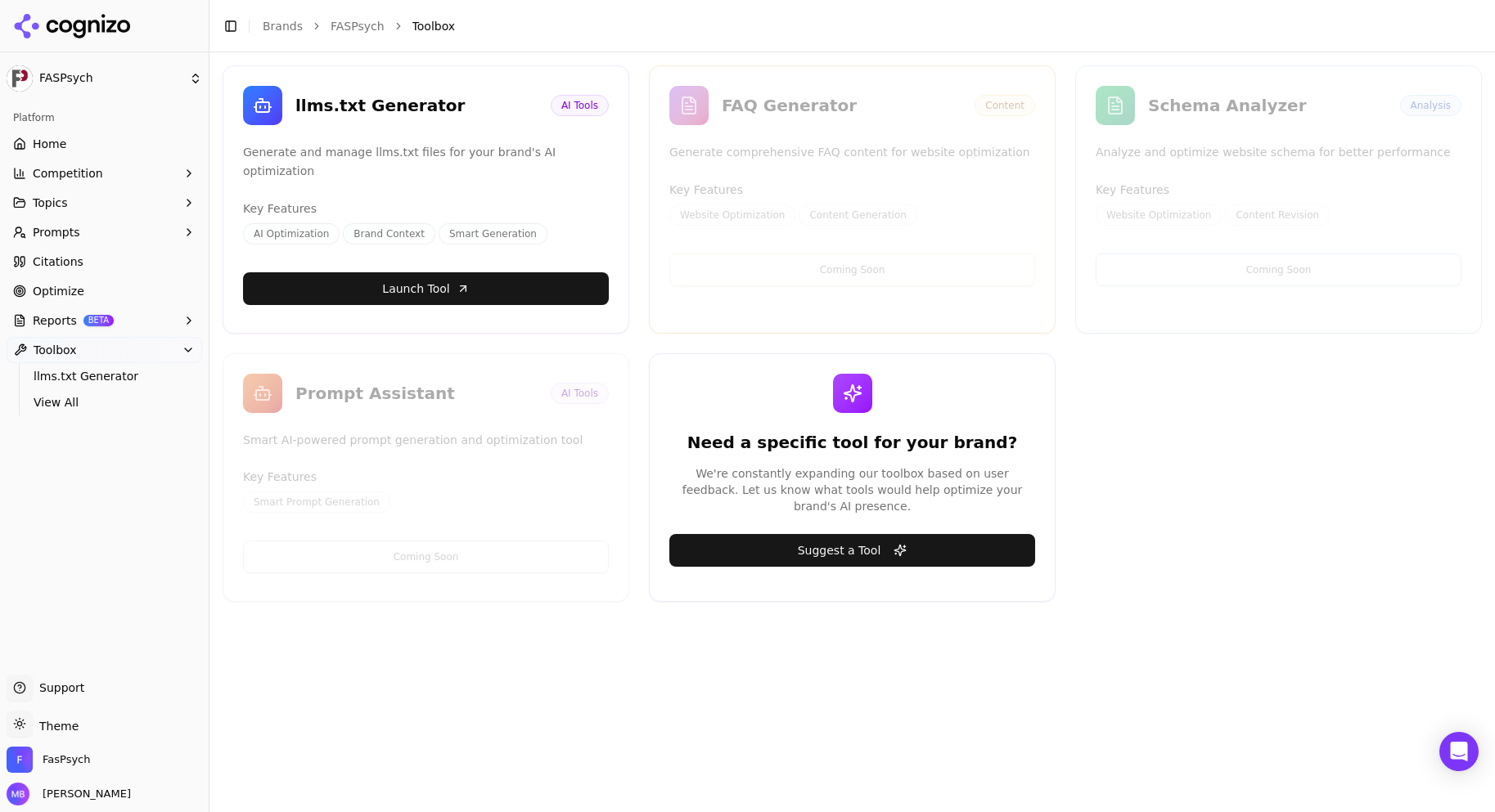
click at [106, 134] on link "Home" at bounding box center [105, 143] width 196 height 26
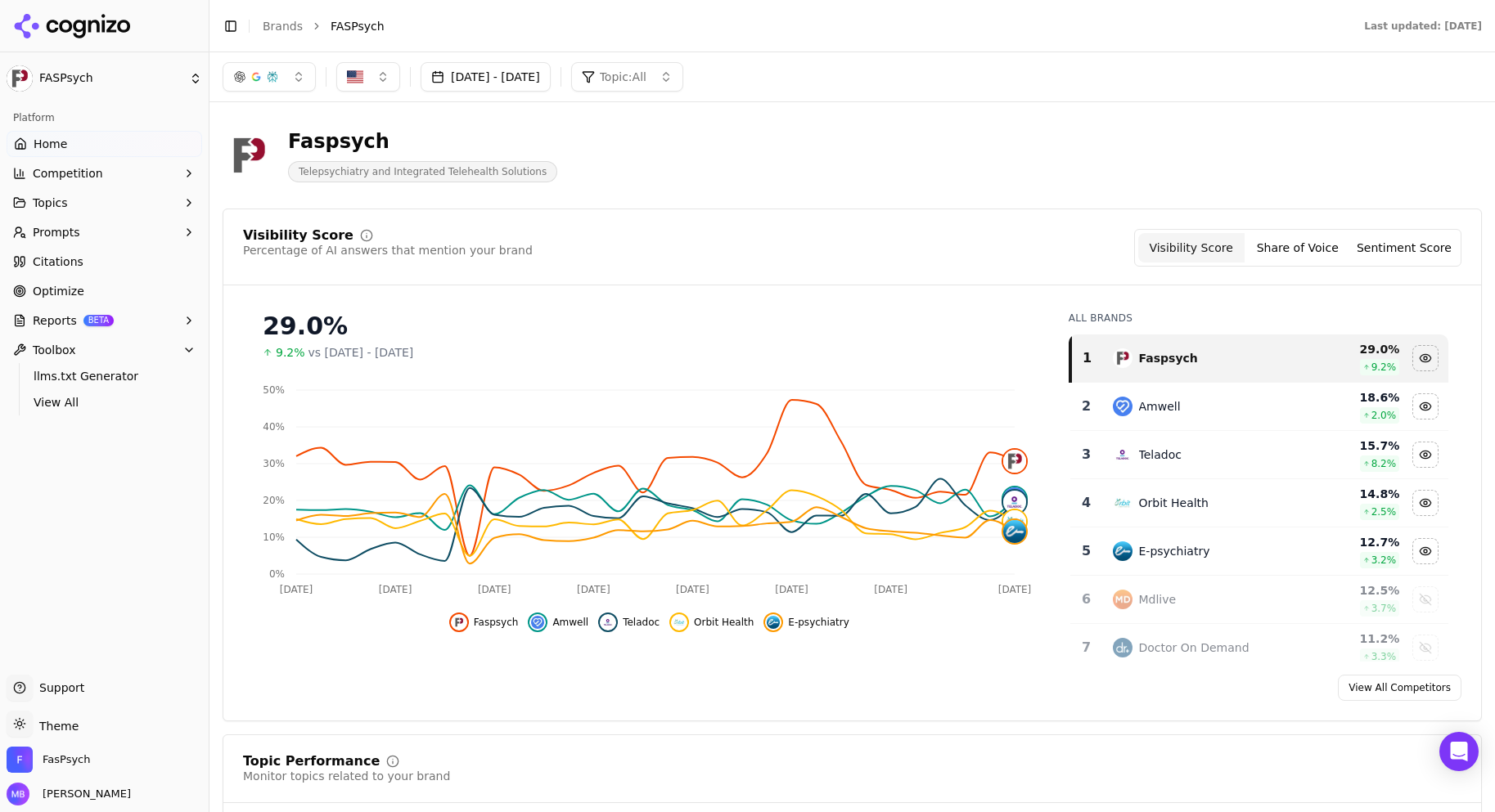
click at [89, 204] on button "Topics" at bounding box center [105, 203] width 196 height 26
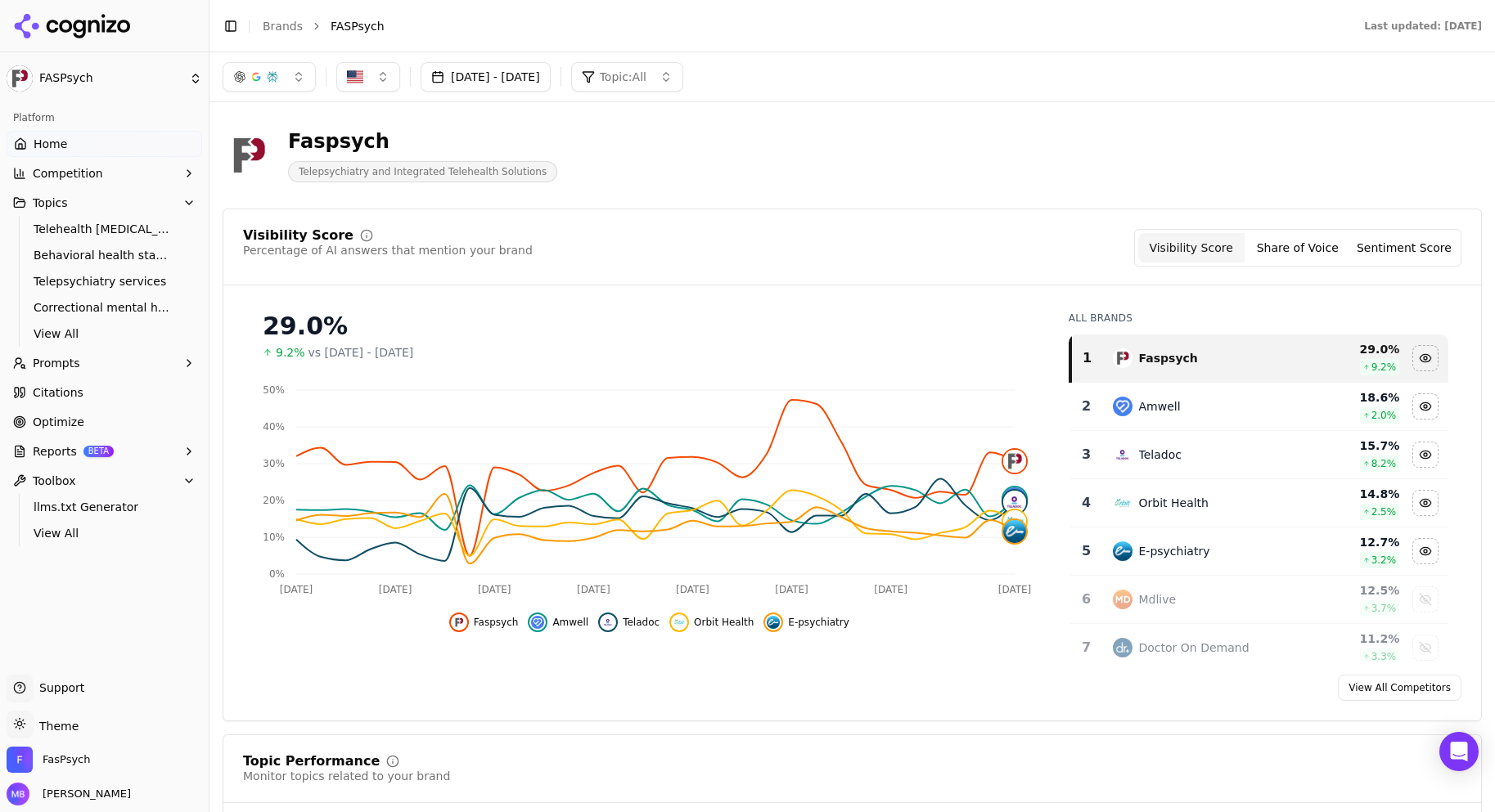
click at [75, 361] on span "Prompts" at bounding box center [56, 363] width 48 height 17
click at [142, 531] on button "Reports BETA" at bounding box center [105, 529] width 196 height 26
click at [143, 505] on link "Optimize" at bounding box center [105, 500] width 196 height 26
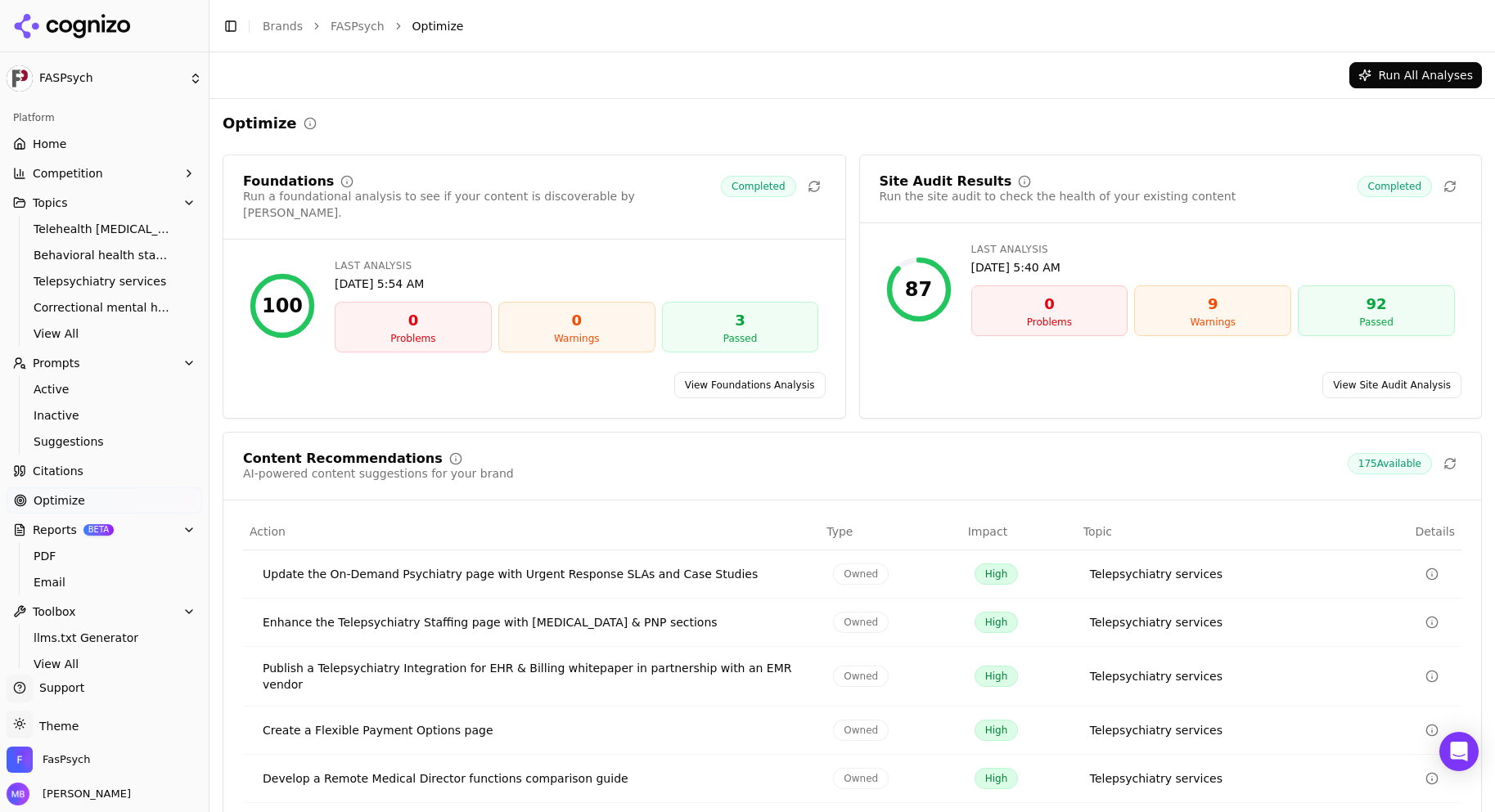
click at [735, 374] on link "View Foundations Analysis" at bounding box center [750, 385] width 152 height 26
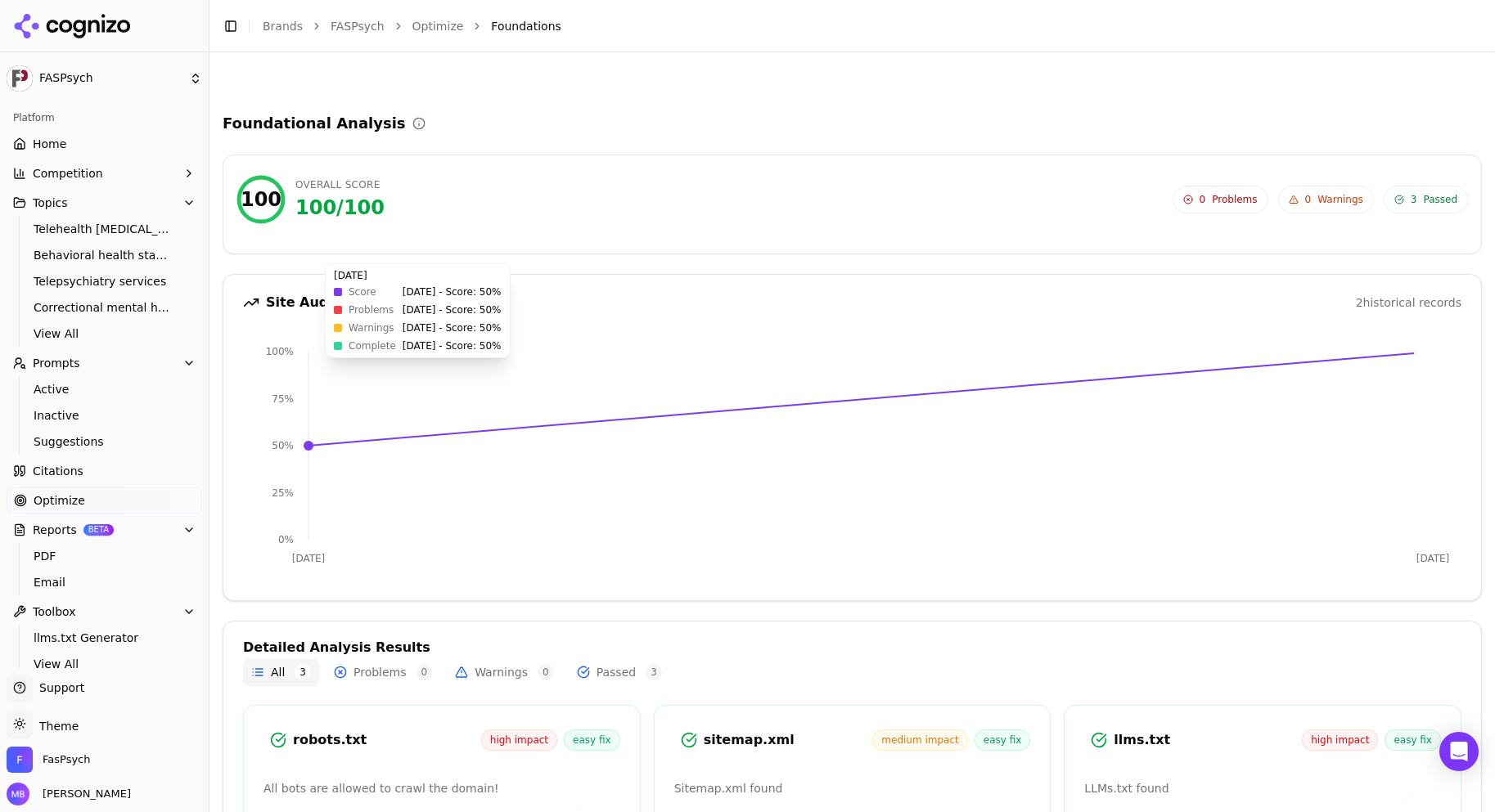
scroll to position [129, 0]
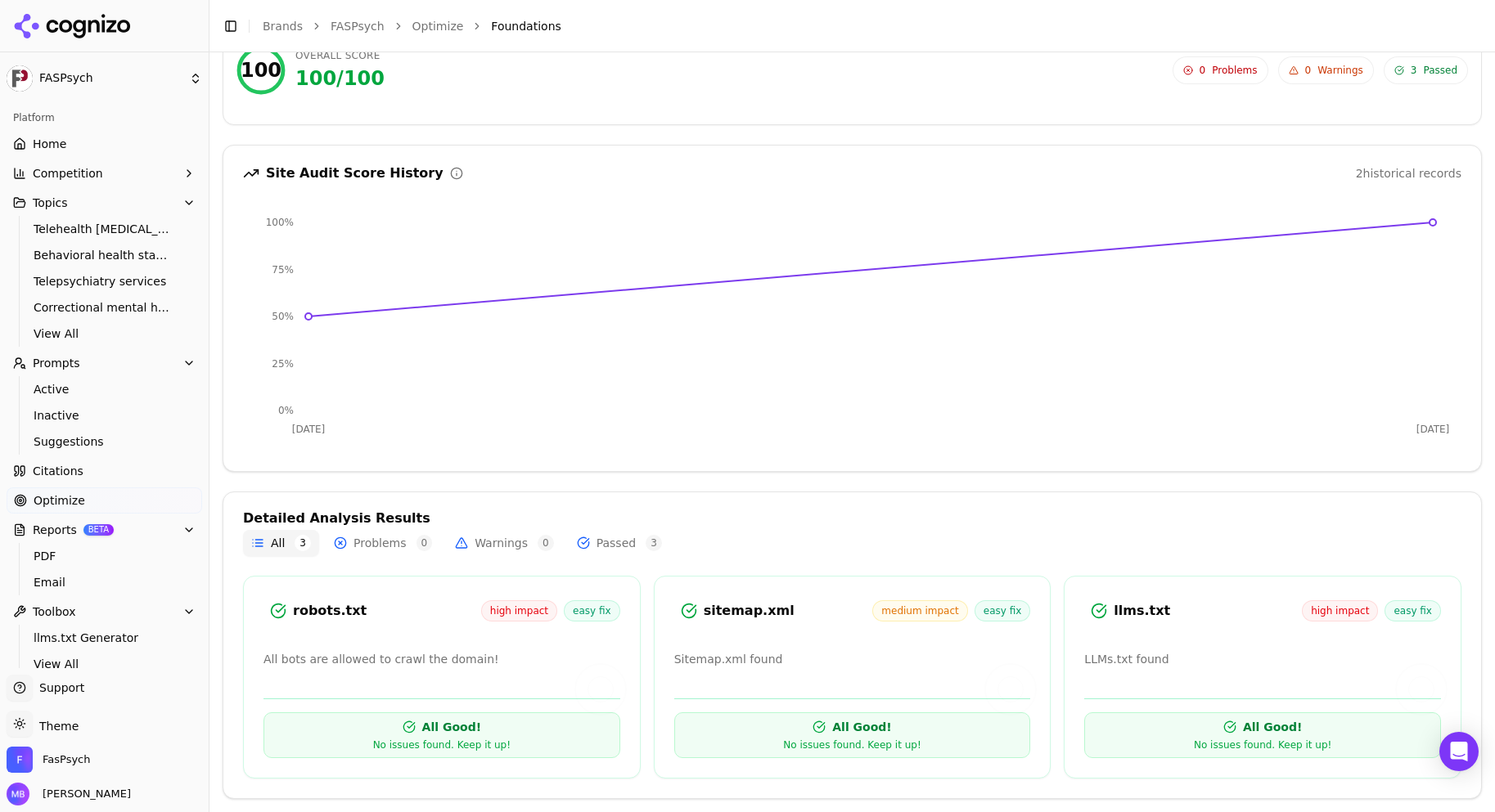
click at [1178, 656] on p "LLMs.txt found" at bounding box center [1263, 660] width 357 height 18
click at [1263, 741] on div "No issues found. Keep it up!" at bounding box center [1263, 745] width 137 height 13
click at [1262, 737] on div "All Good! No issues found. Keep it up!" at bounding box center [1263, 735] width 357 height 46
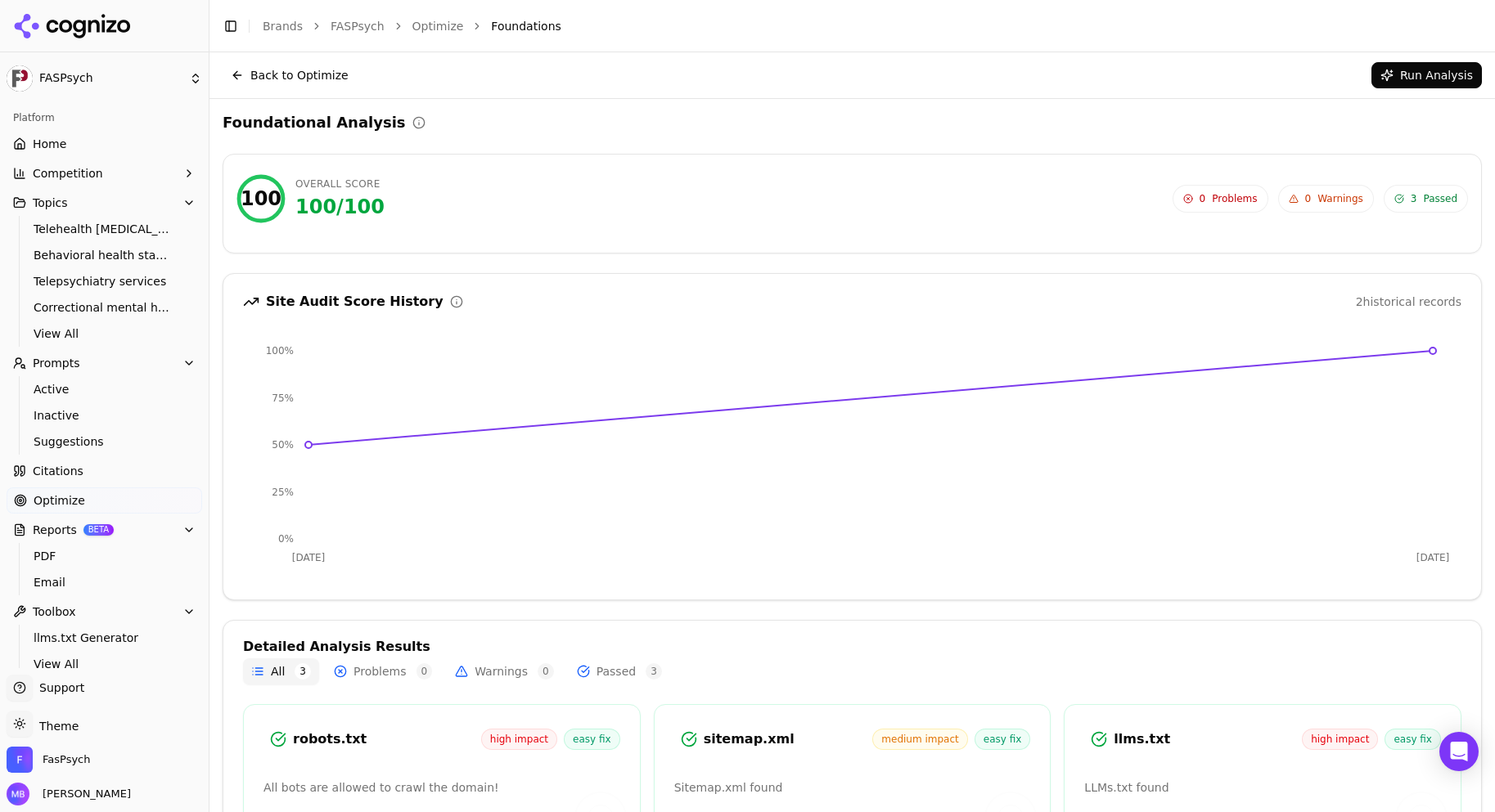
scroll to position [0, 0]
click at [296, 74] on button "Back to Optimize" at bounding box center [290, 75] width 134 height 26
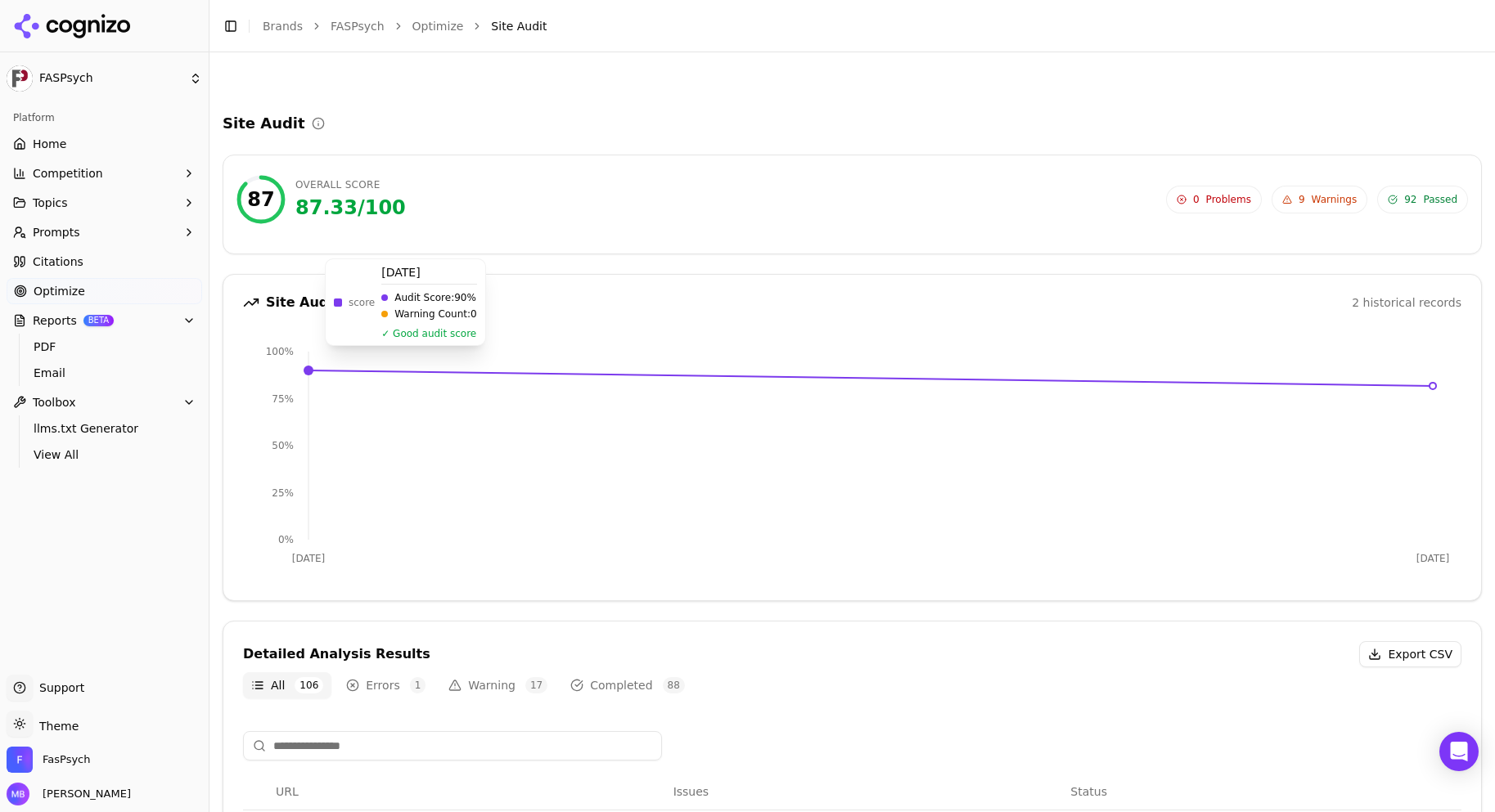
scroll to position [635, 0]
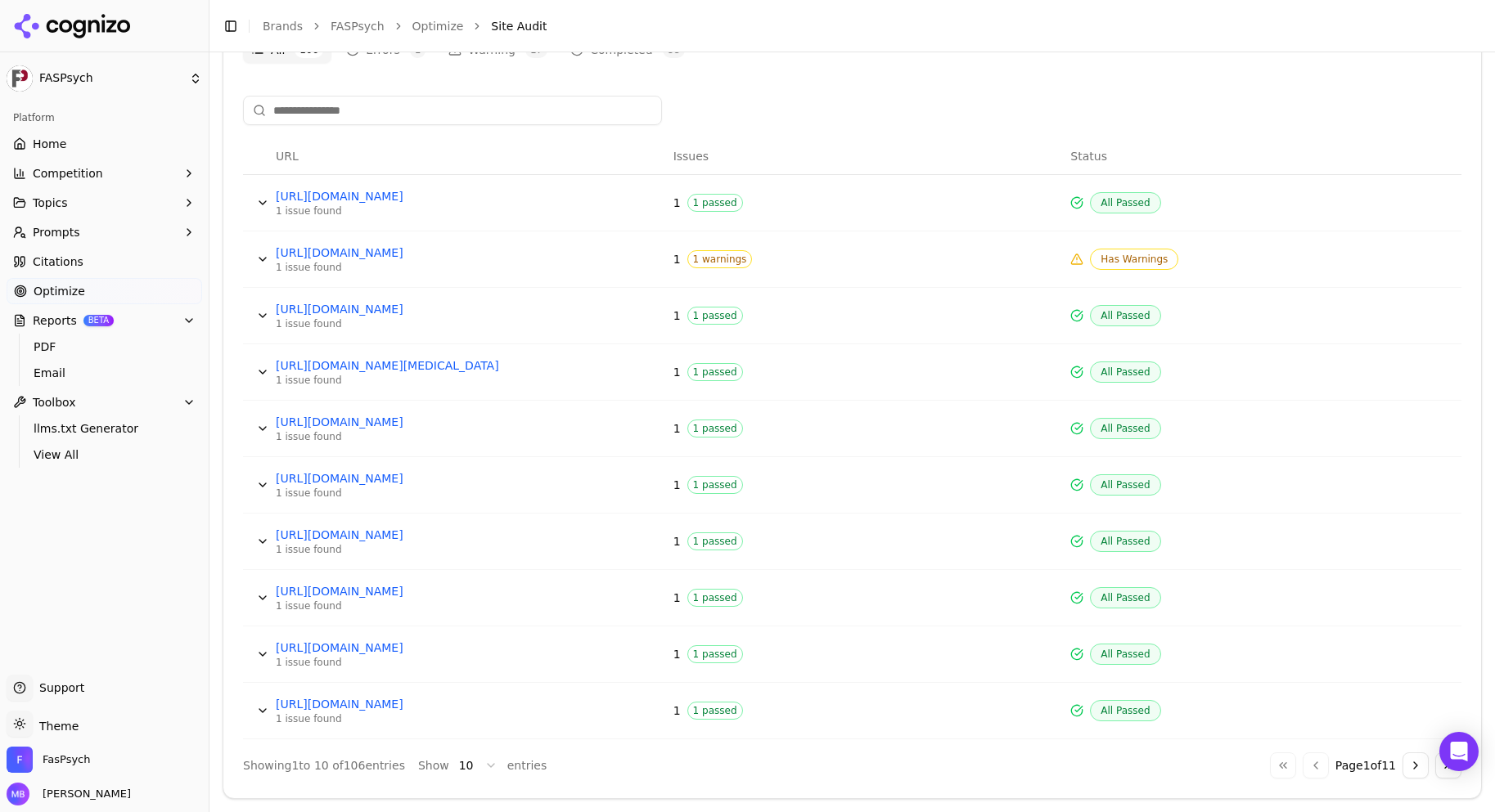
click at [190, 166] on button "Competition" at bounding box center [105, 173] width 196 height 26
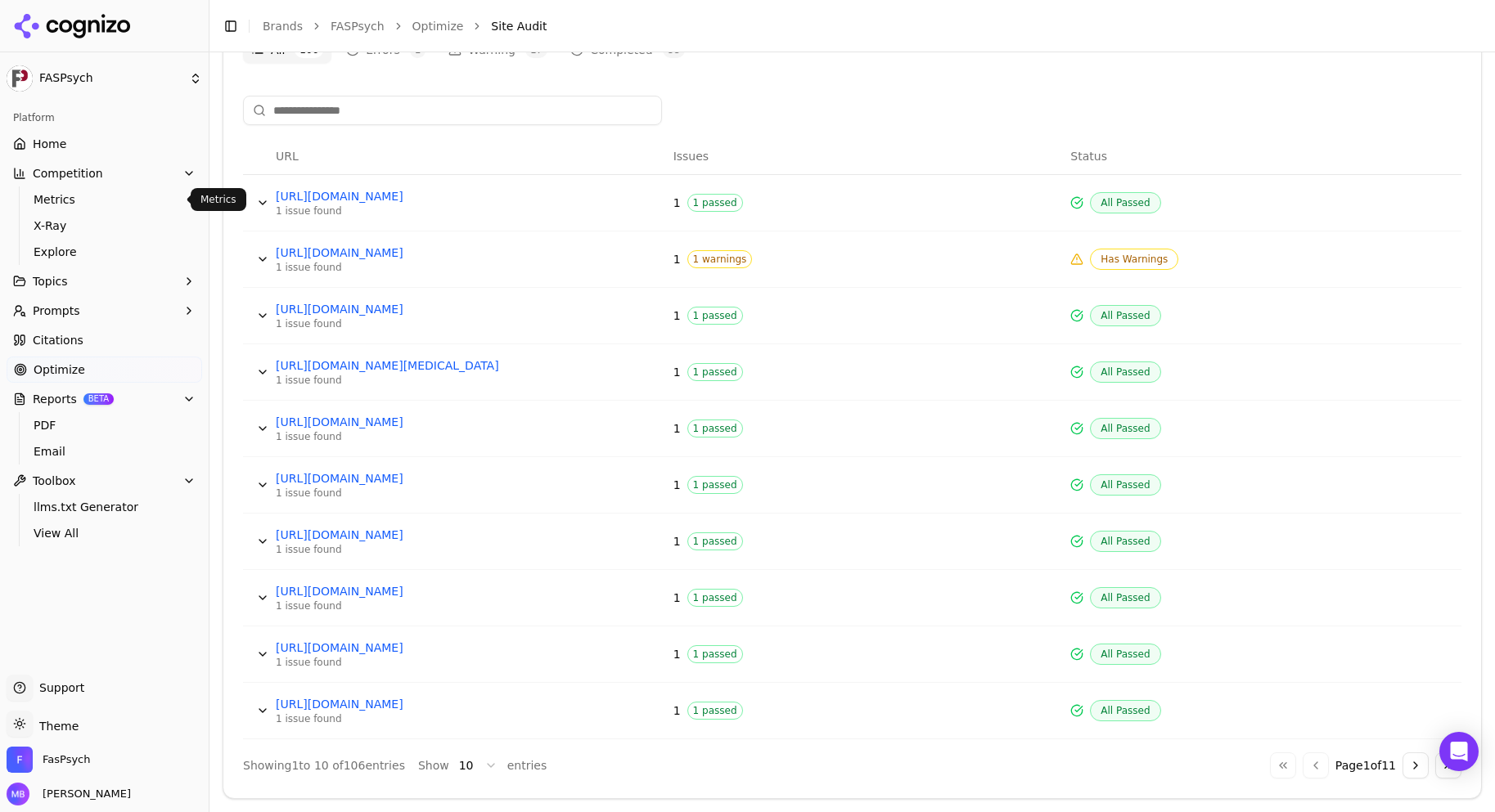
click at [171, 198] on span "Metrics" at bounding box center [105, 200] width 142 height 17
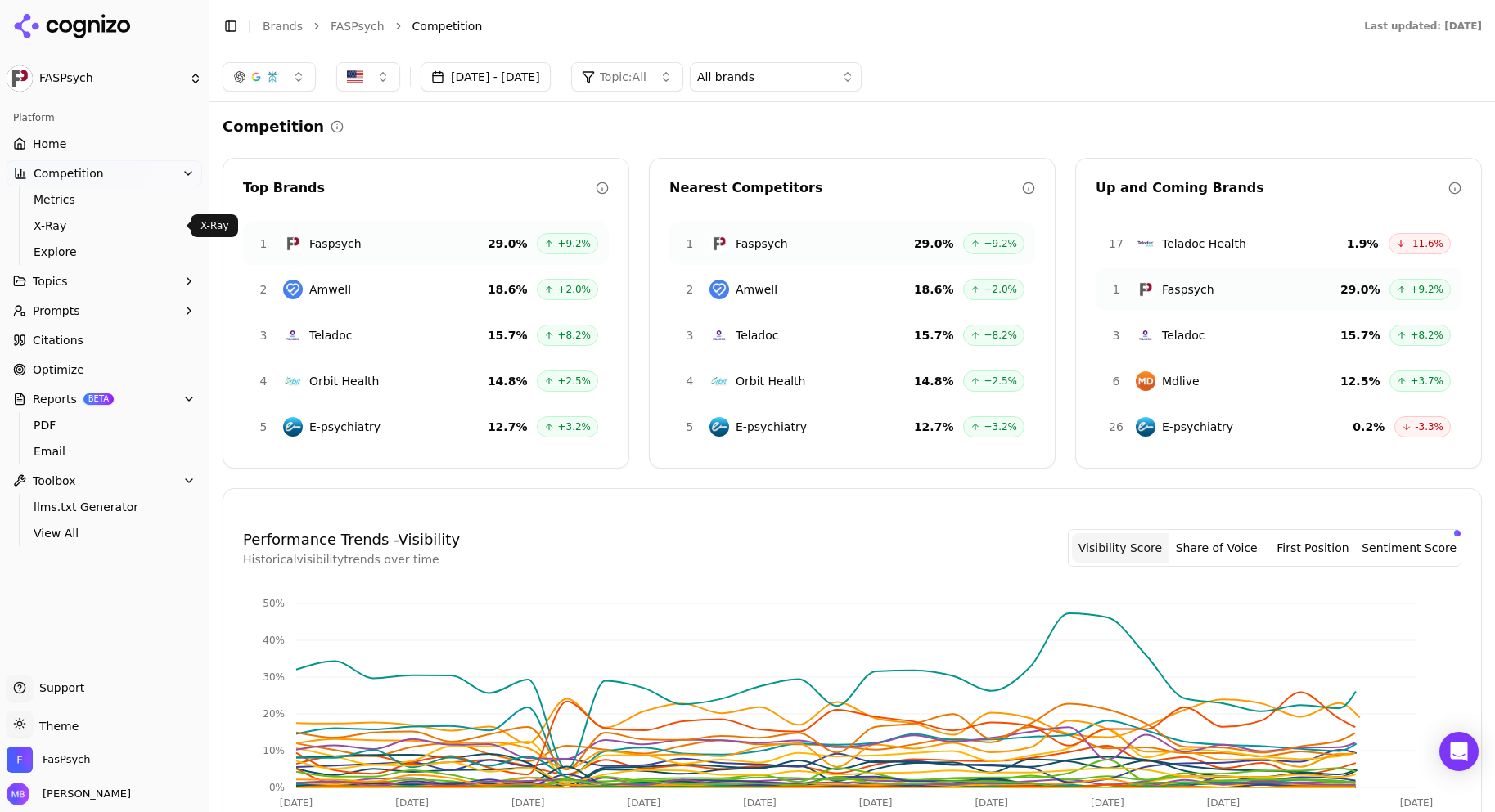
click at [160, 221] on span "X-Ray" at bounding box center [105, 226] width 142 height 17
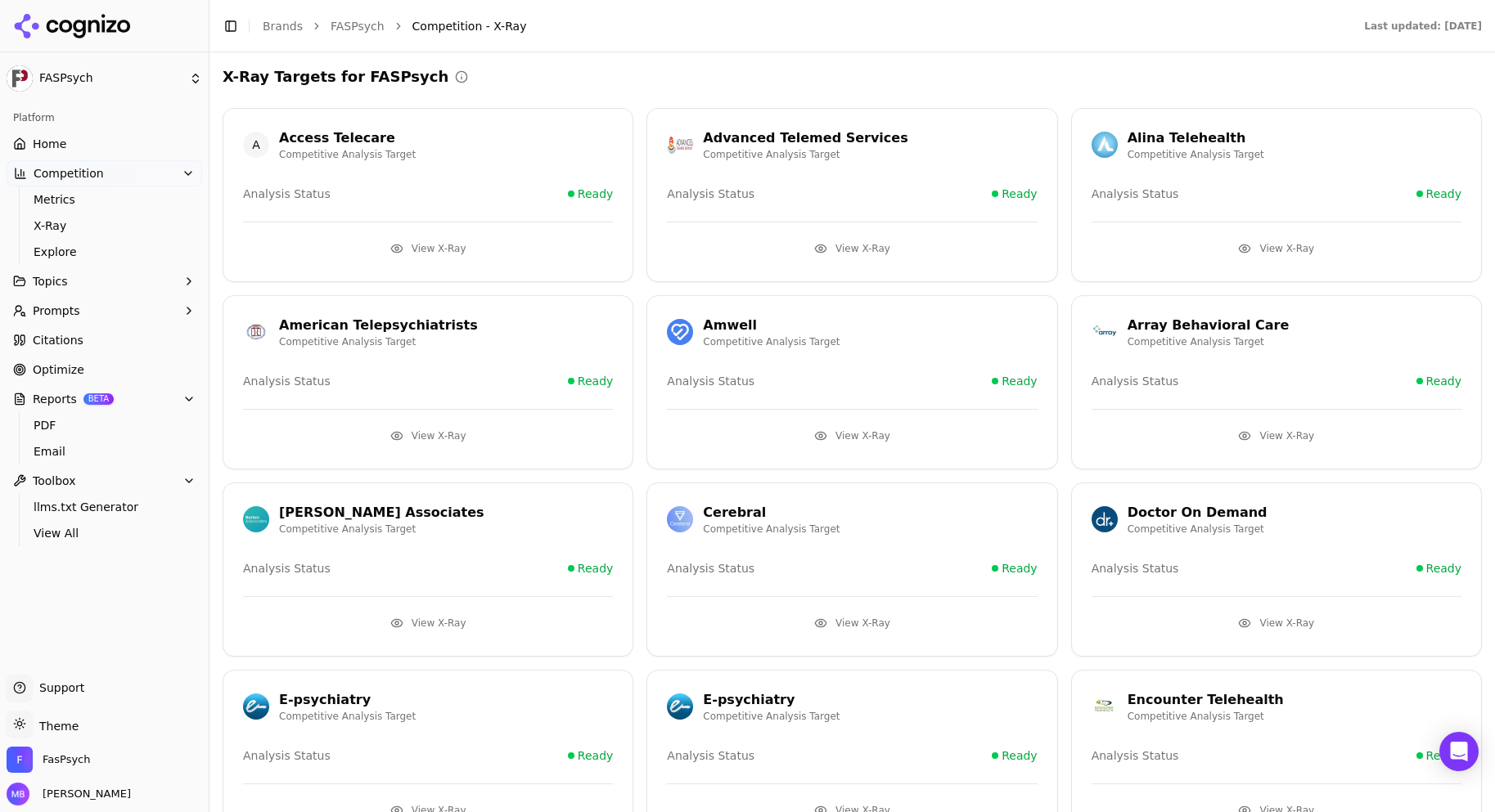
click at [1246, 238] on button "View X-Ray" at bounding box center [1276, 248] width 370 height 26
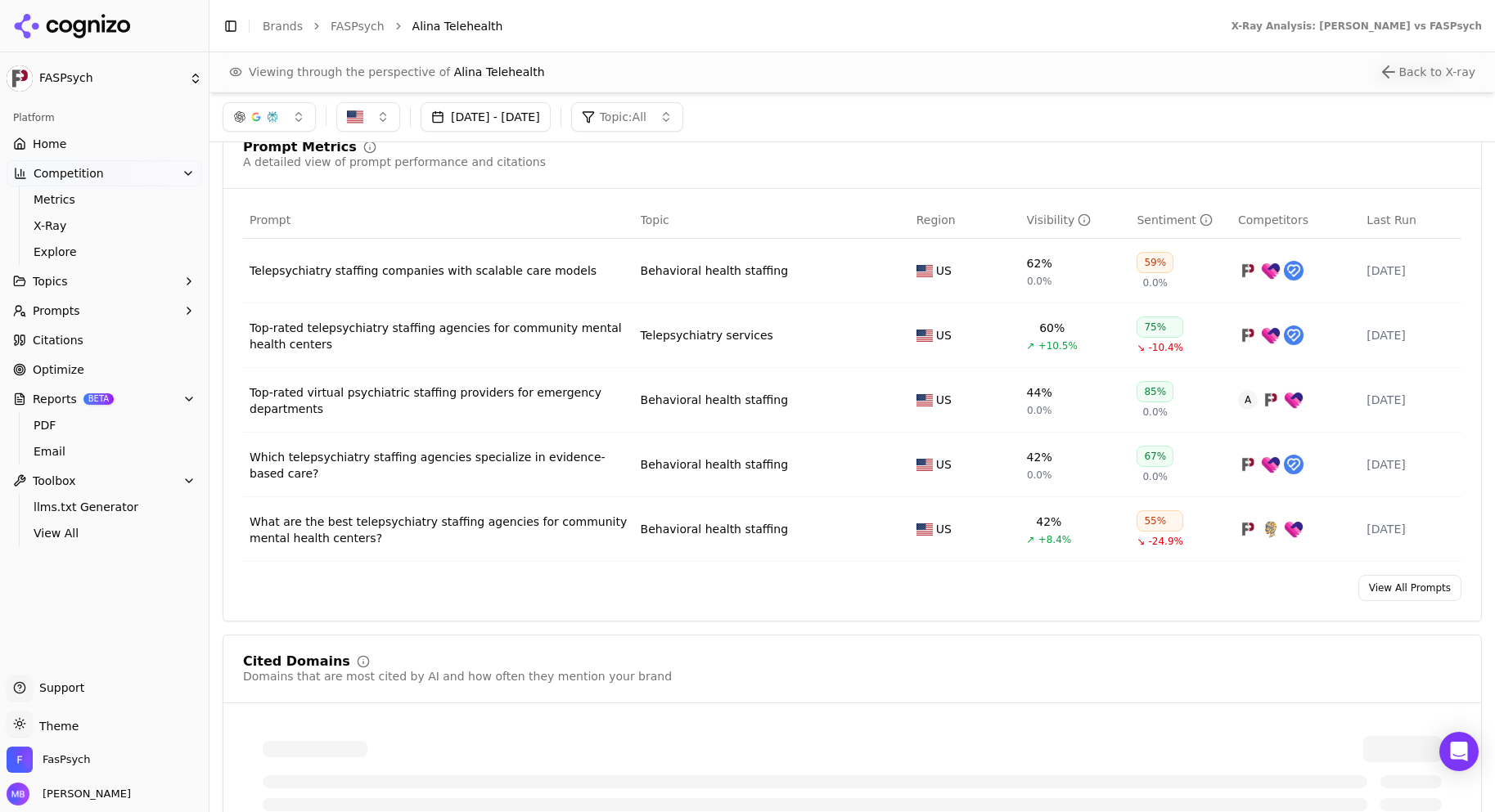
scroll to position [1106, 0]
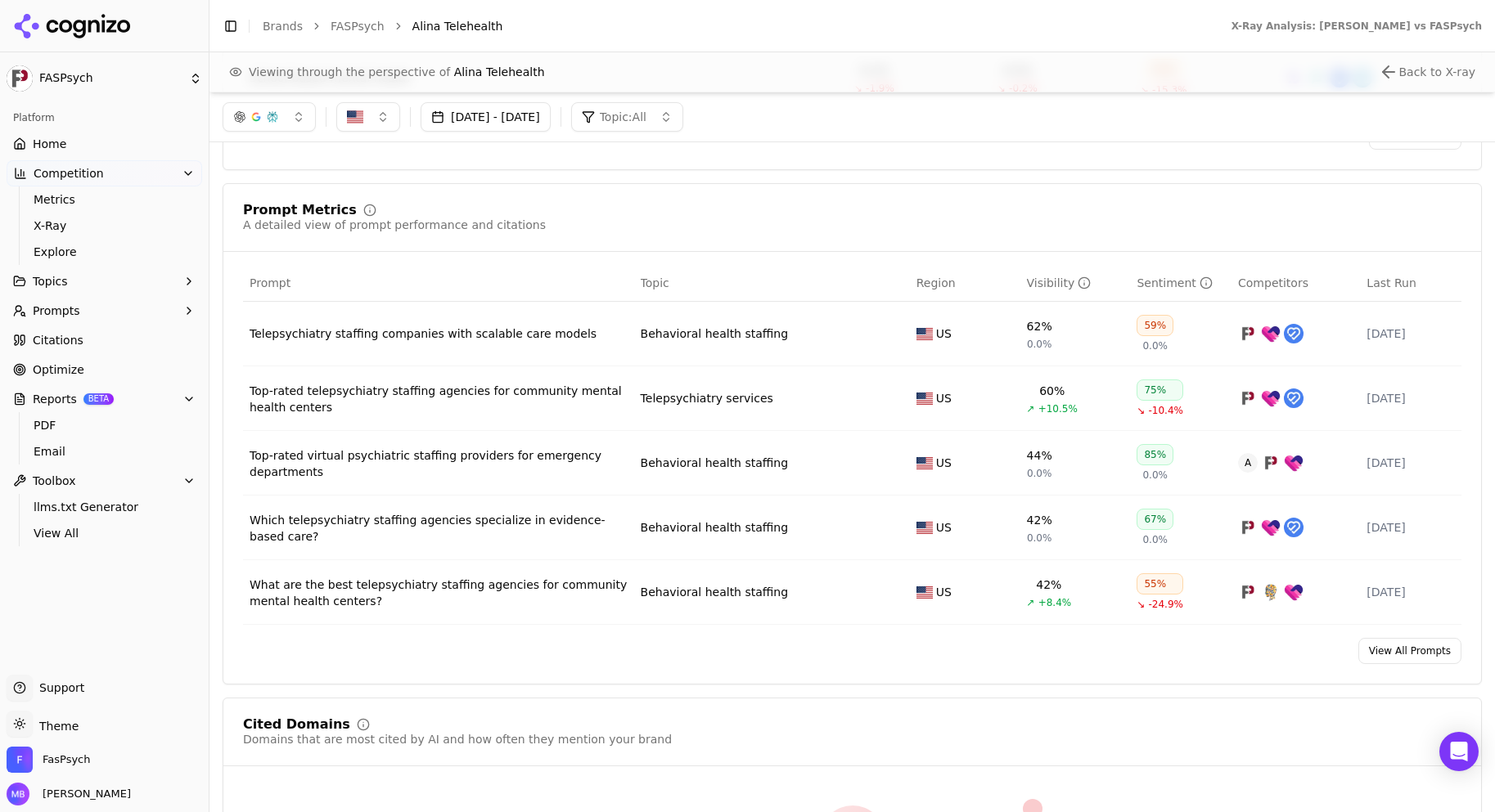
click at [121, 166] on button "Competition" at bounding box center [105, 173] width 196 height 26
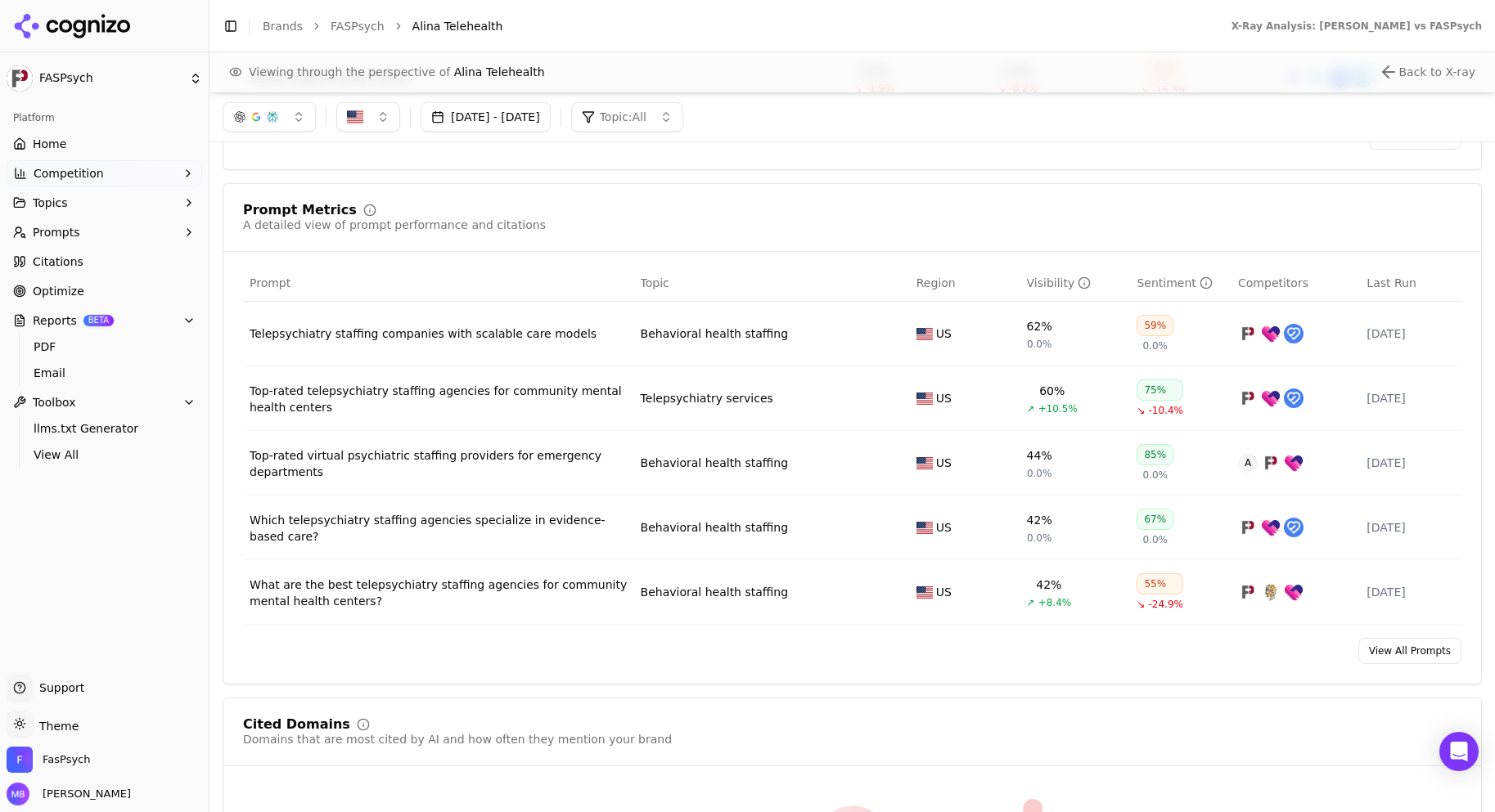
click at [121, 169] on button "Competition" at bounding box center [105, 173] width 196 height 26
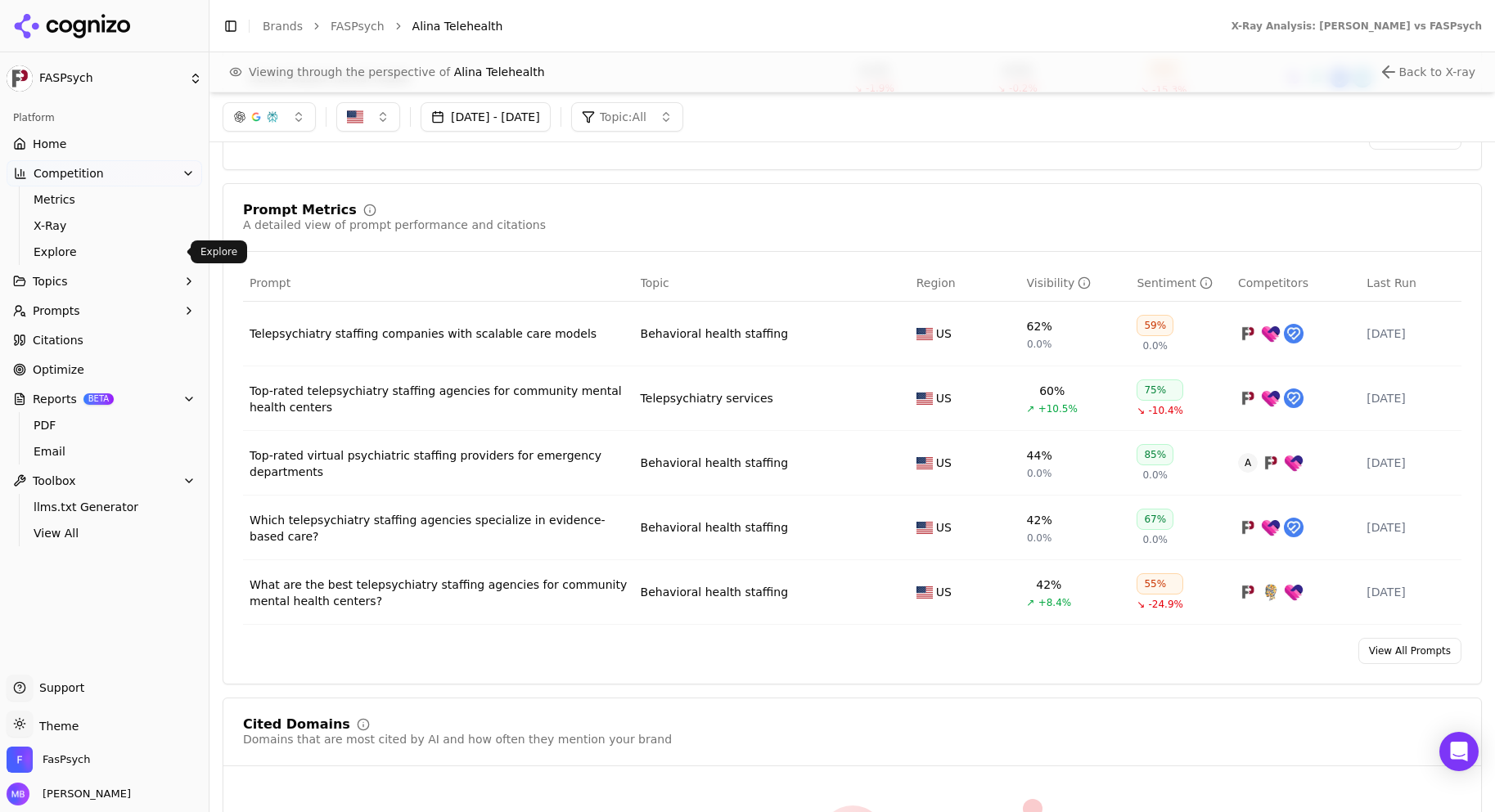
click at [125, 244] on span "Explore" at bounding box center [105, 252] width 142 height 17
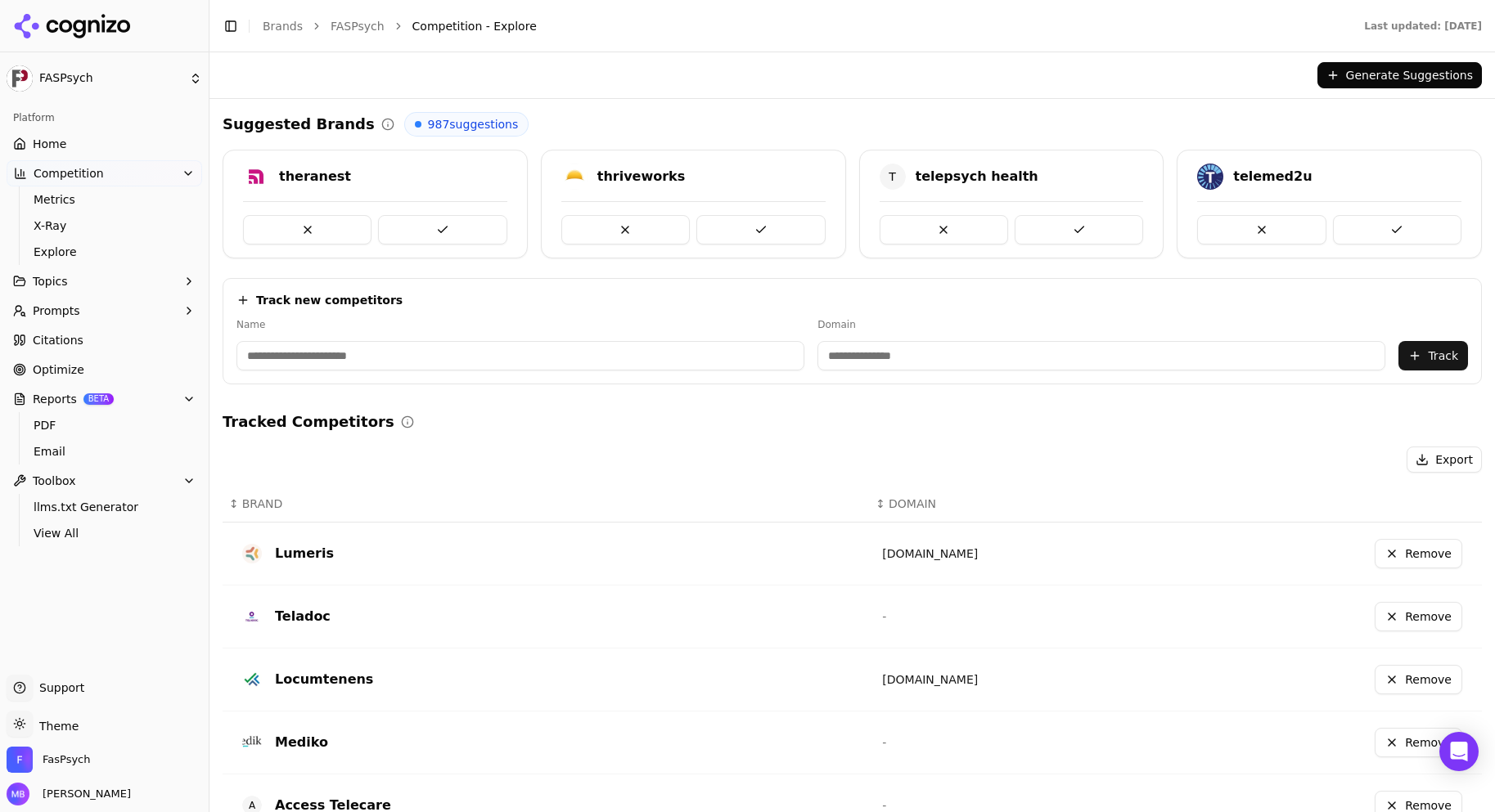
click at [528, 401] on div "Suggested Brands 987 suggestions theranest thriveworks T telepsych health telem…" at bounding box center [853, 652] width 1260 height 1080
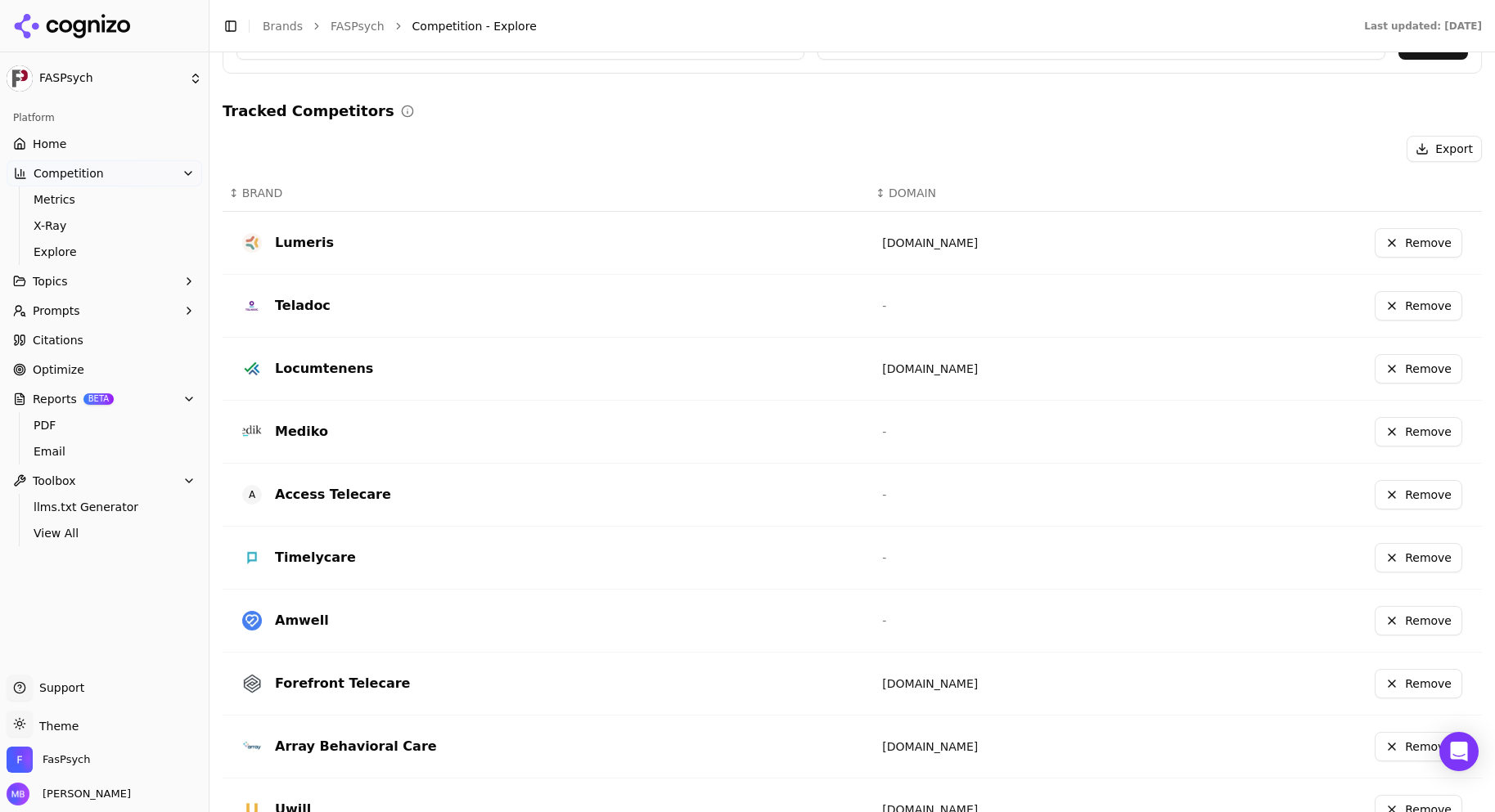
scroll to position [393, 0]
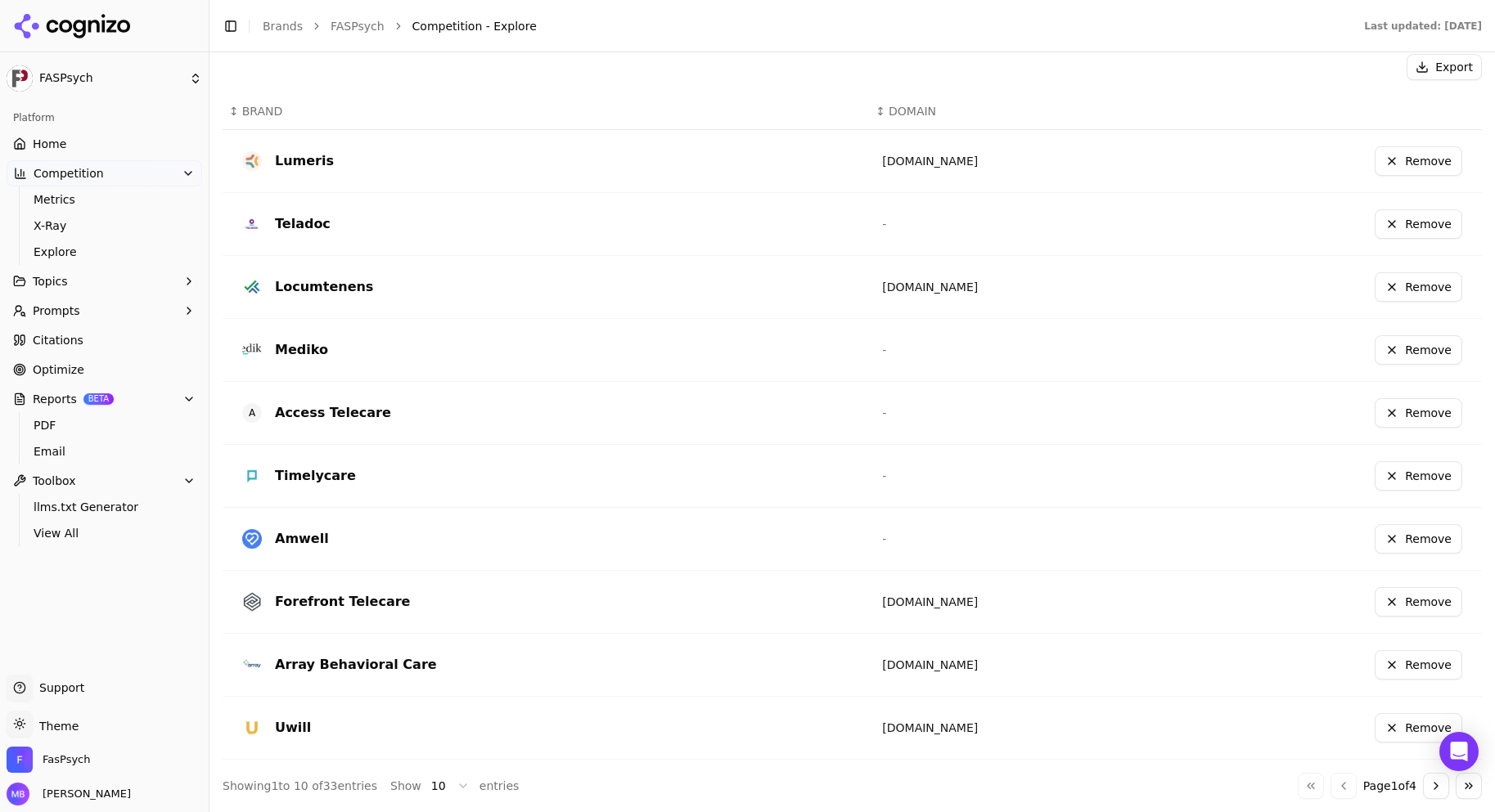
click at [1423, 791] on button "Go to next page" at bounding box center [1436, 785] width 26 height 26
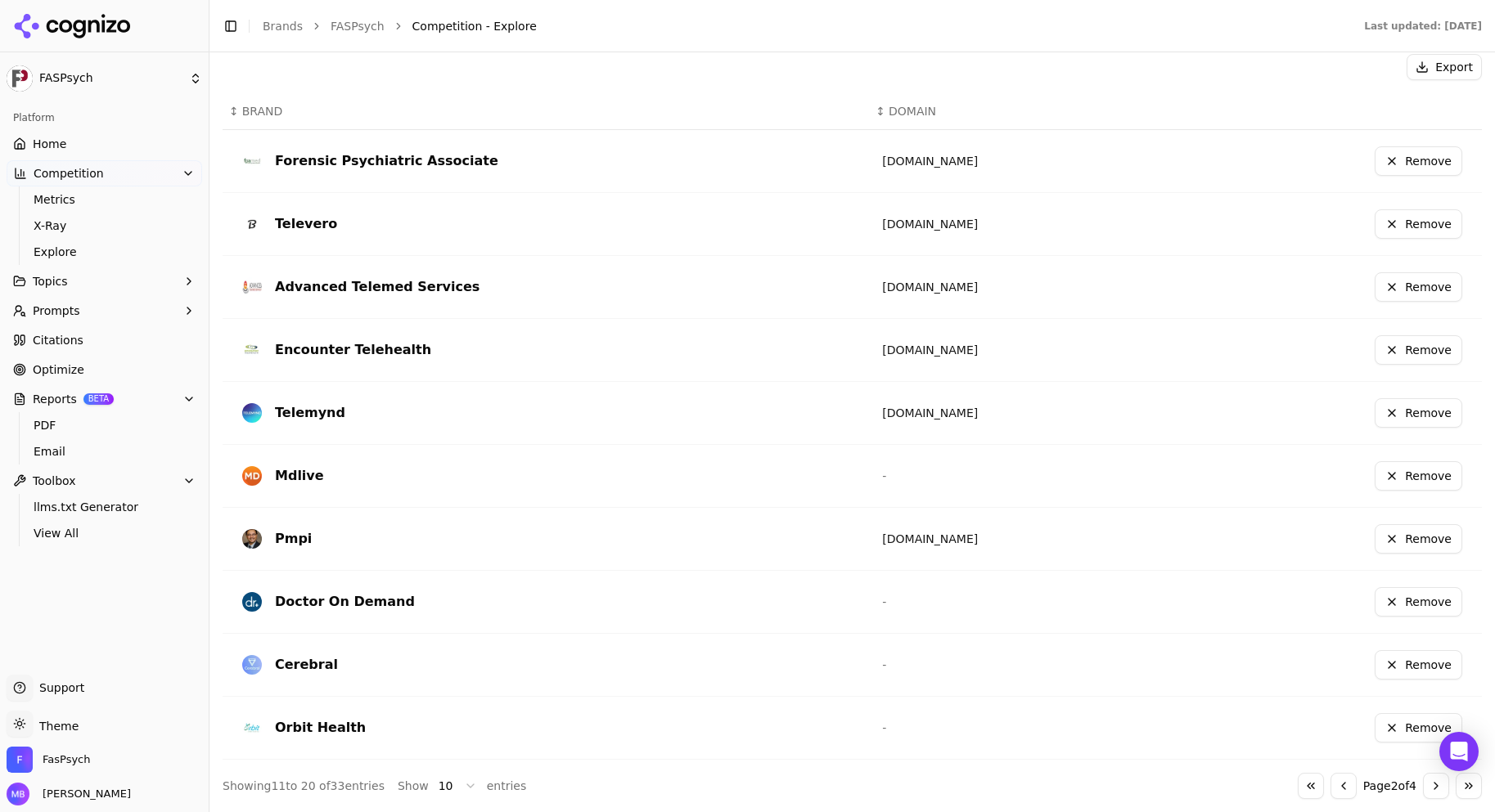
click at [1423, 791] on button "Go to next page" at bounding box center [1436, 785] width 26 height 26
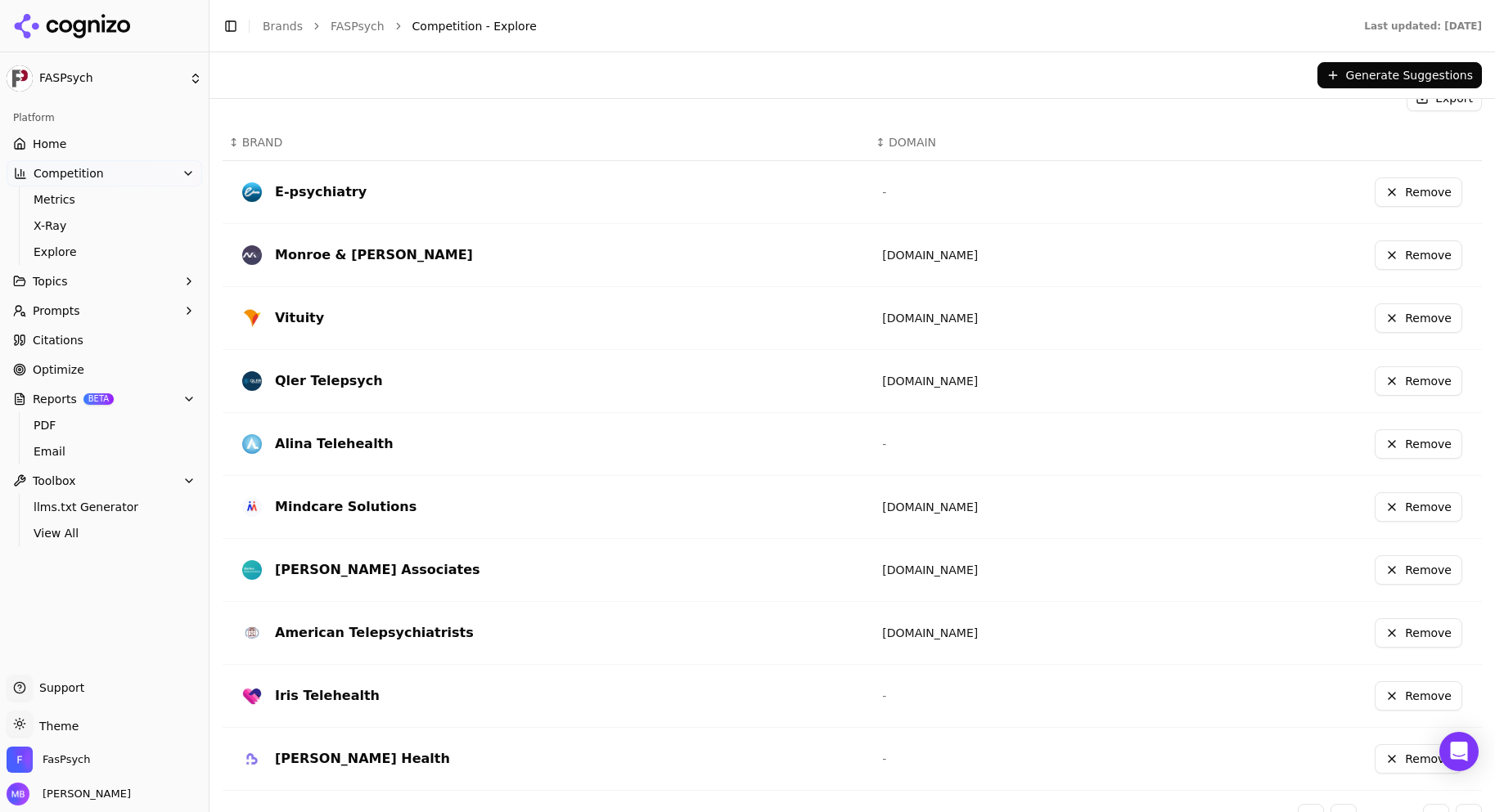
scroll to position [360, 0]
